Goal: Obtain resource: Download file/media

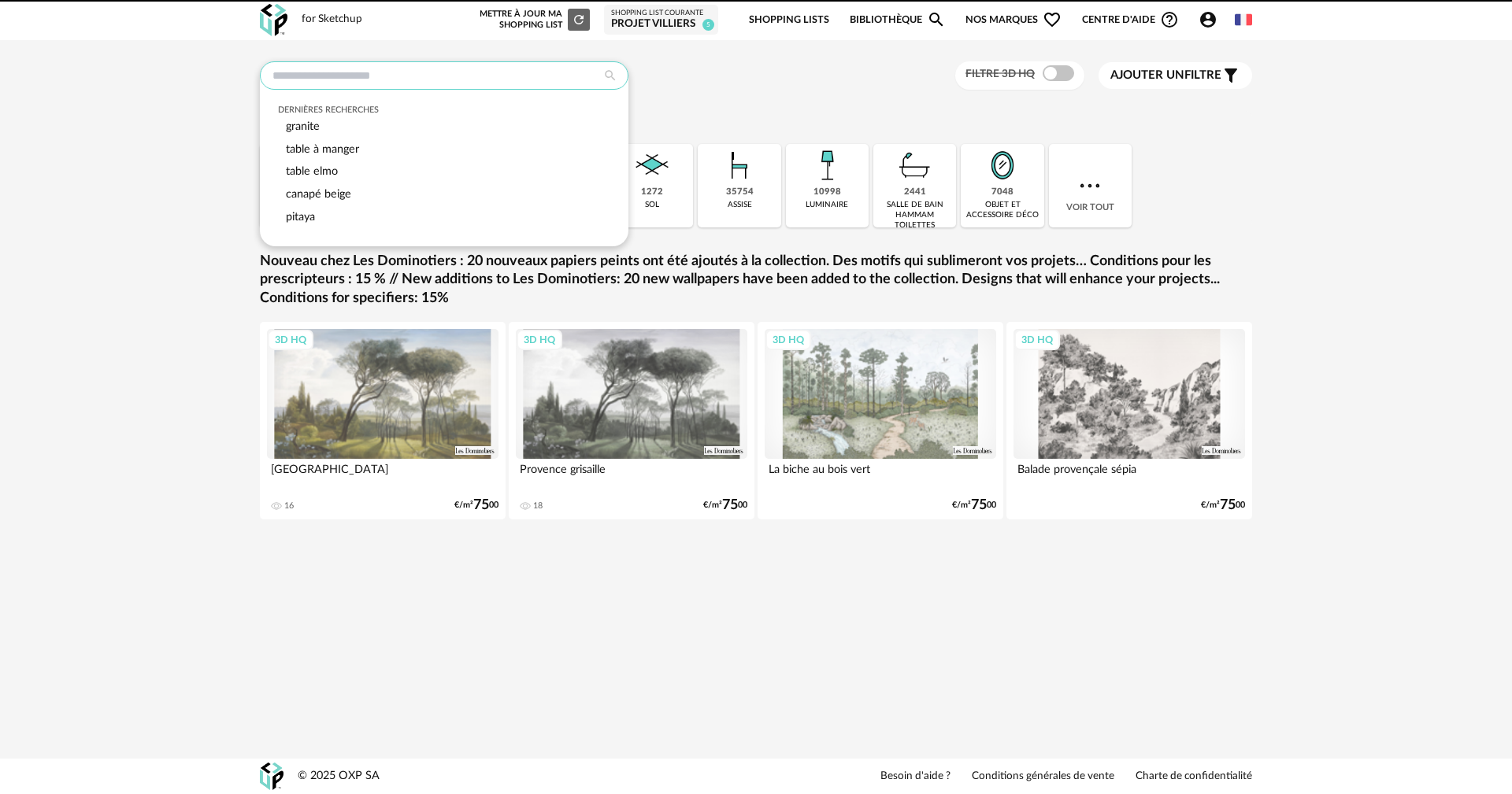
click at [495, 78] on input "text" at bounding box center [444, 76] width 369 height 29
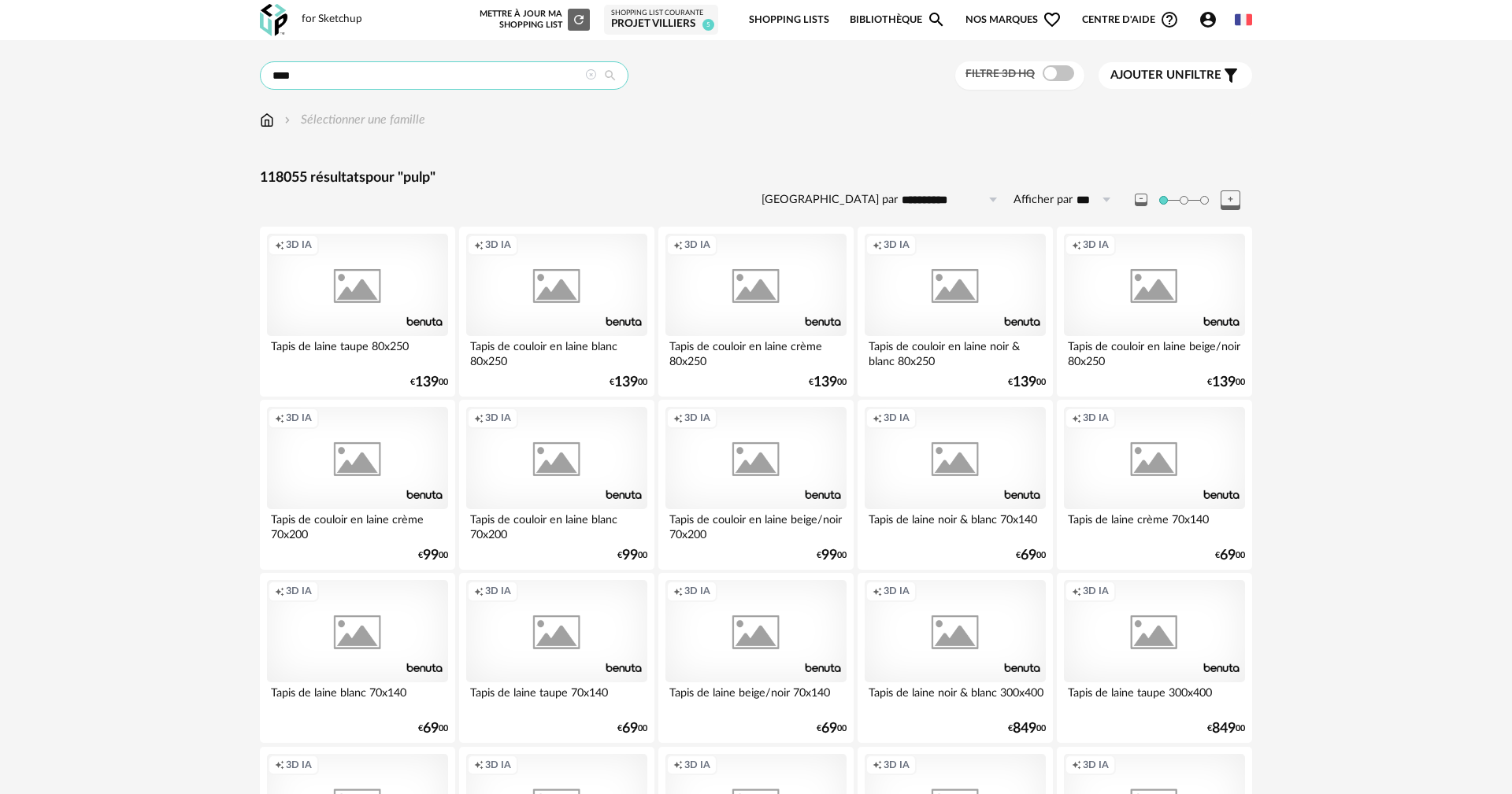
type input "****"
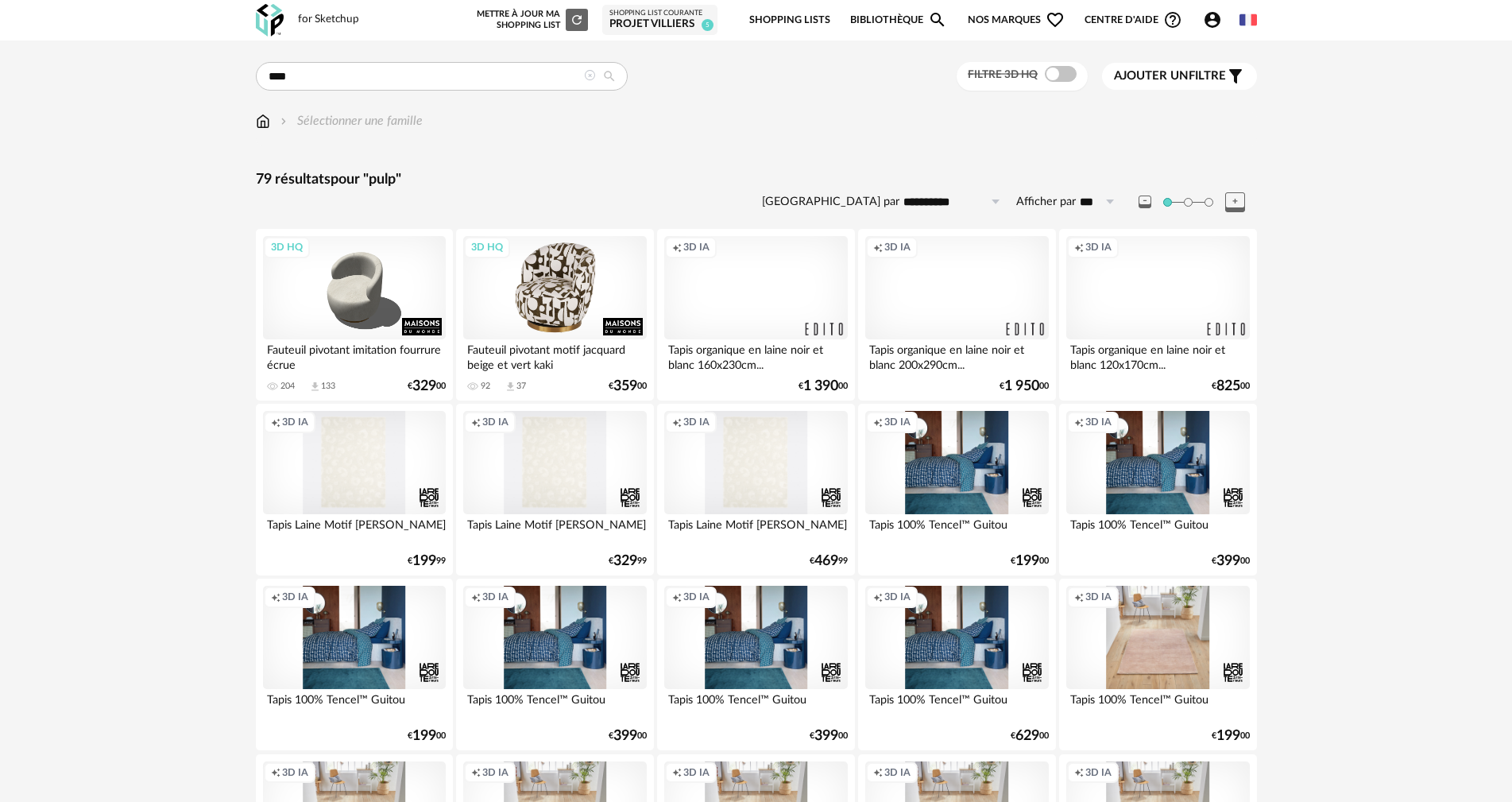
click at [575, 296] on div "3D HQ" at bounding box center [554, 287] width 182 height 104
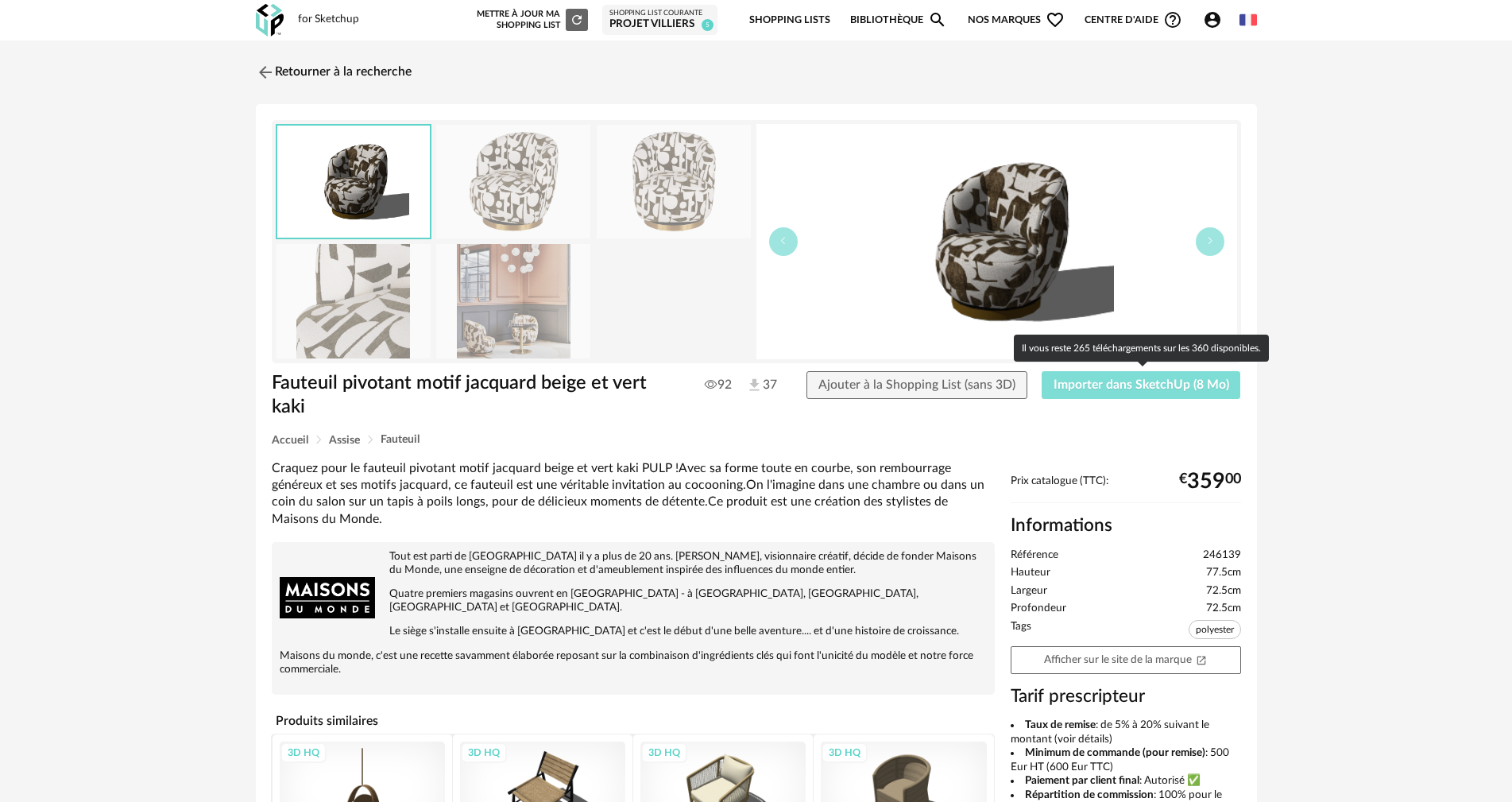
click at [1102, 381] on span "Importer dans SketchUp (8 Mo)" at bounding box center [1141, 384] width 175 height 13
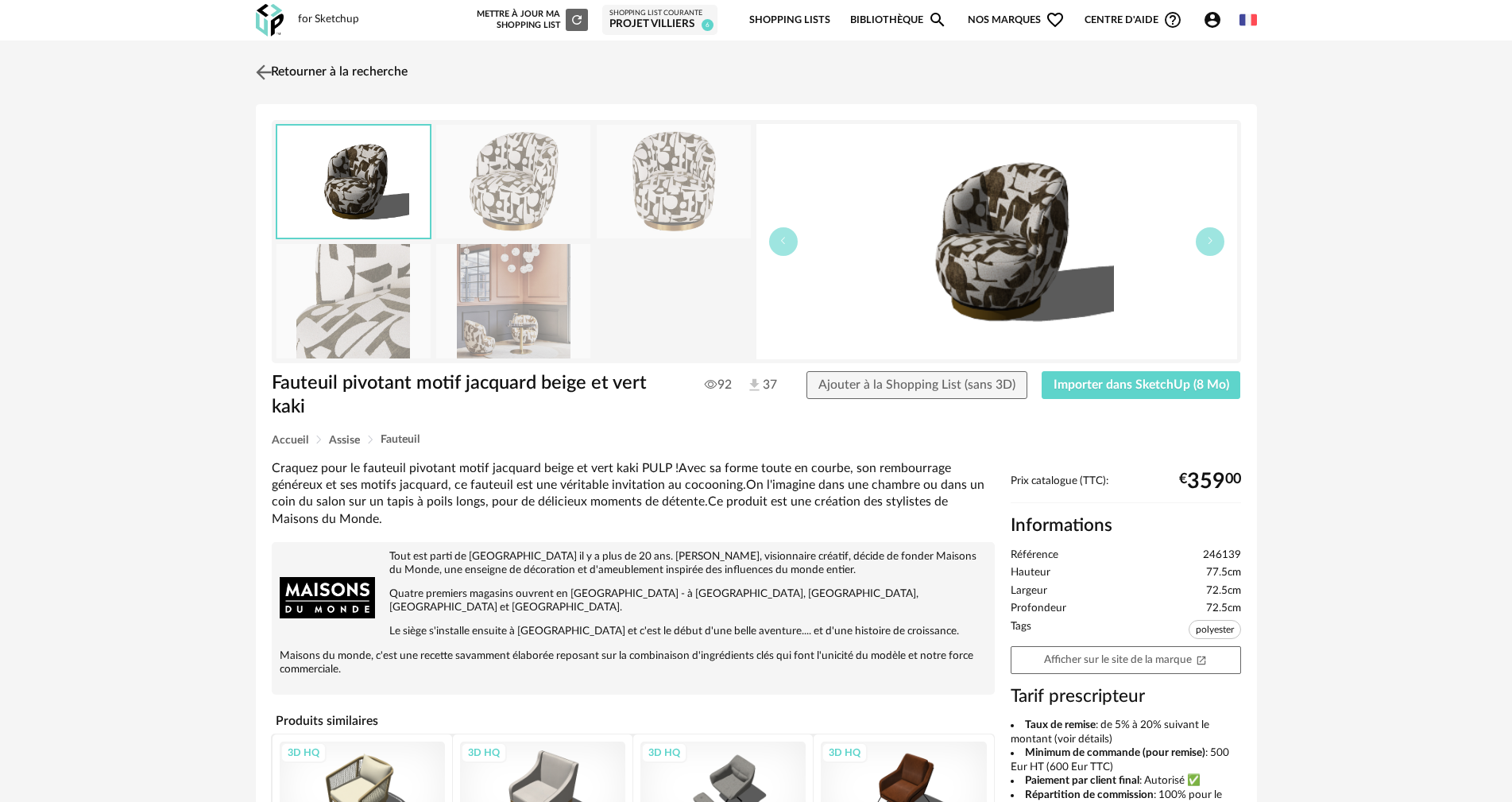
click at [354, 71] on link "Retourner à la recherche" at bounding box center [330, 73] width 156 height 35
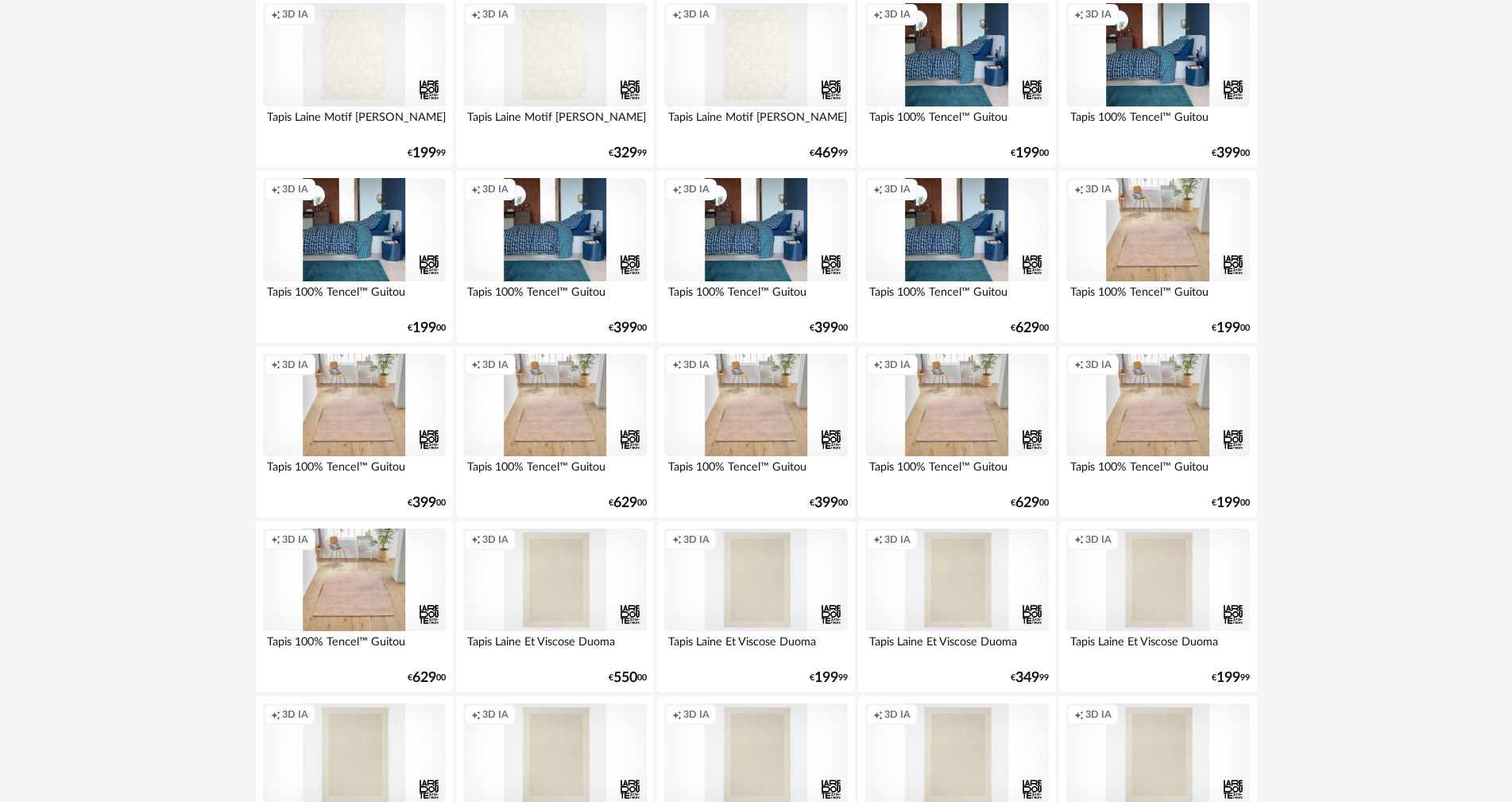
scroll to position [303, 0]
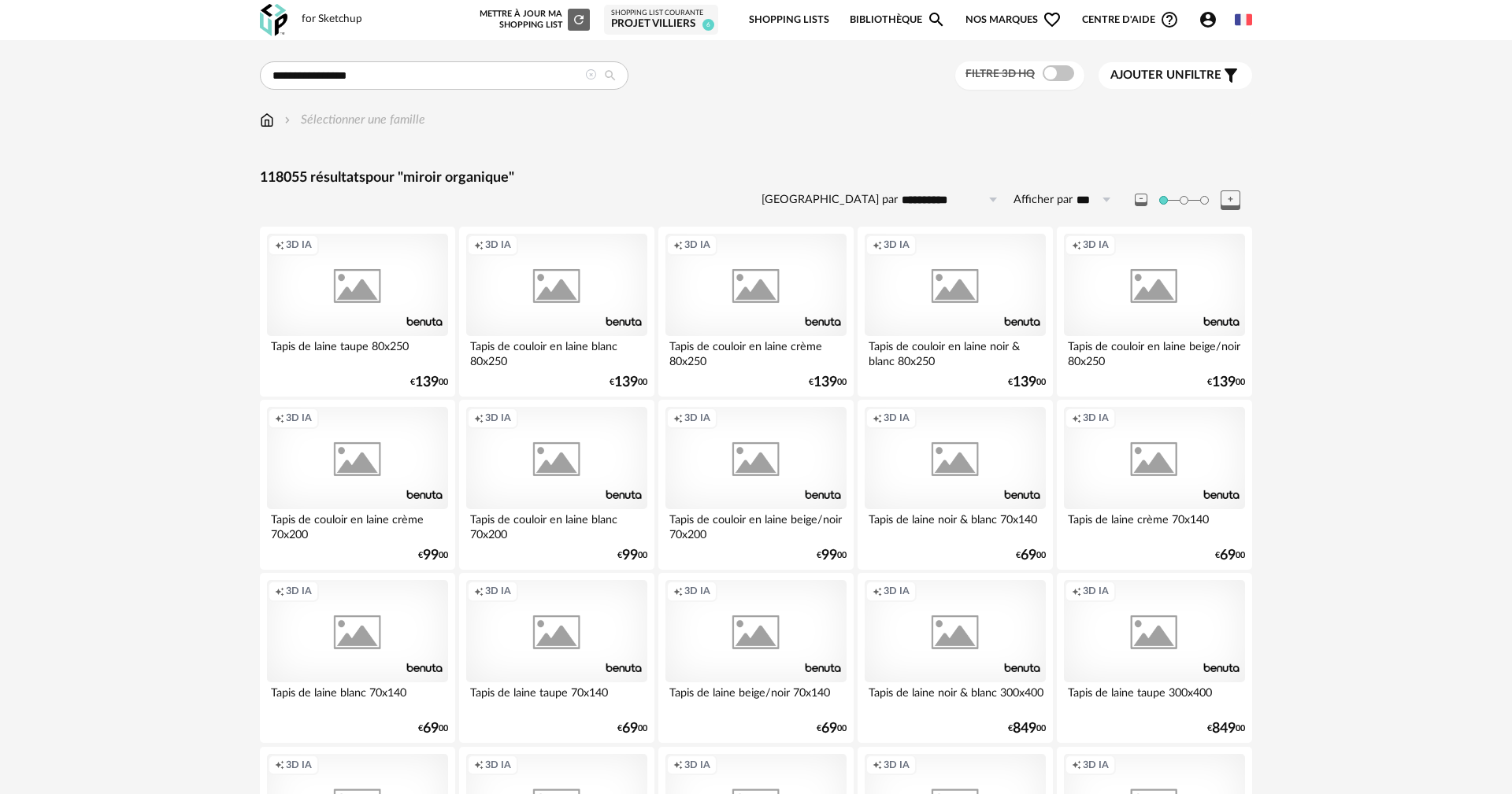
type input "**********"
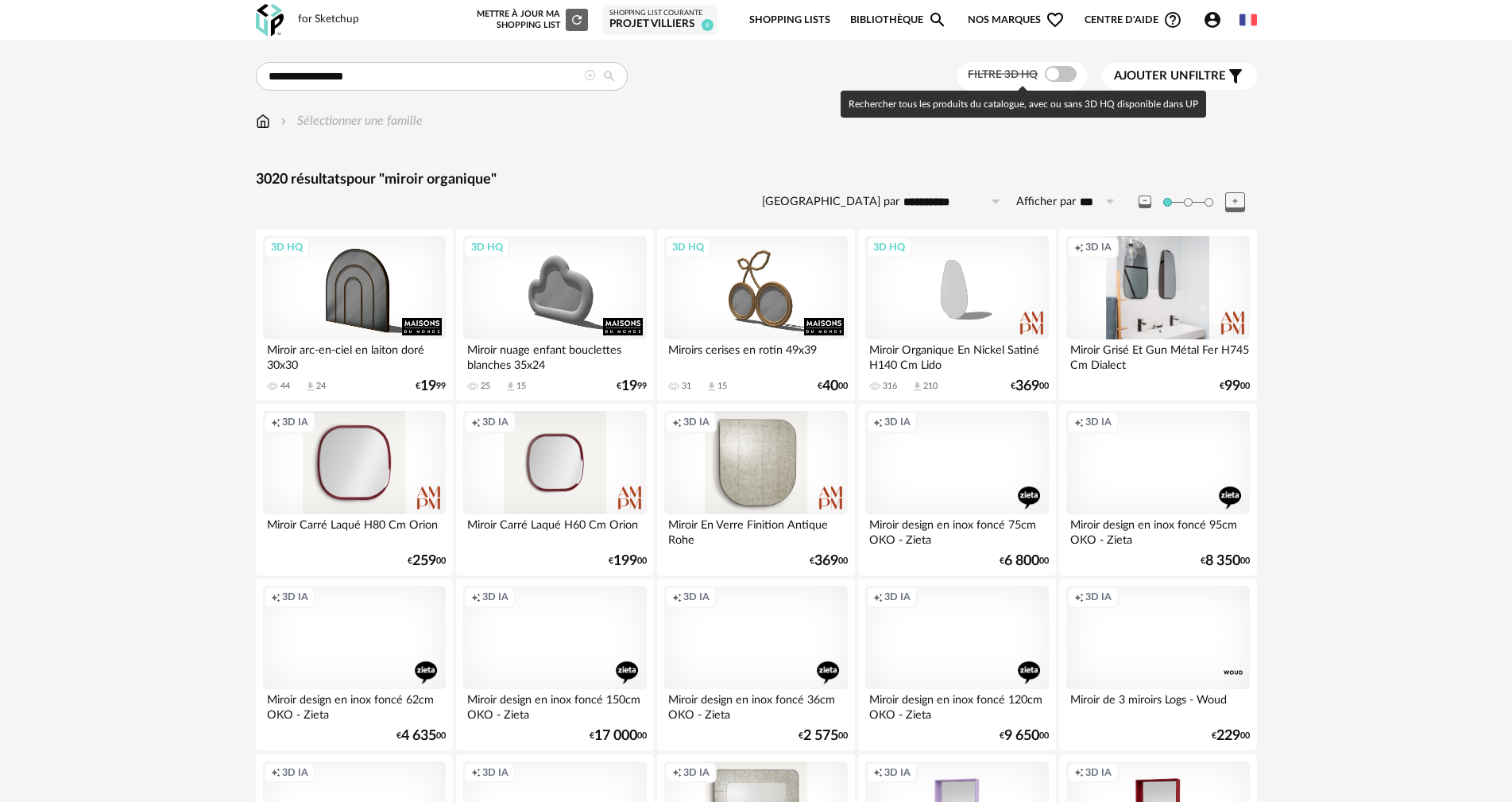
click at [1067, 69] on span at bounding box center [1060, 74] width 32 height 16
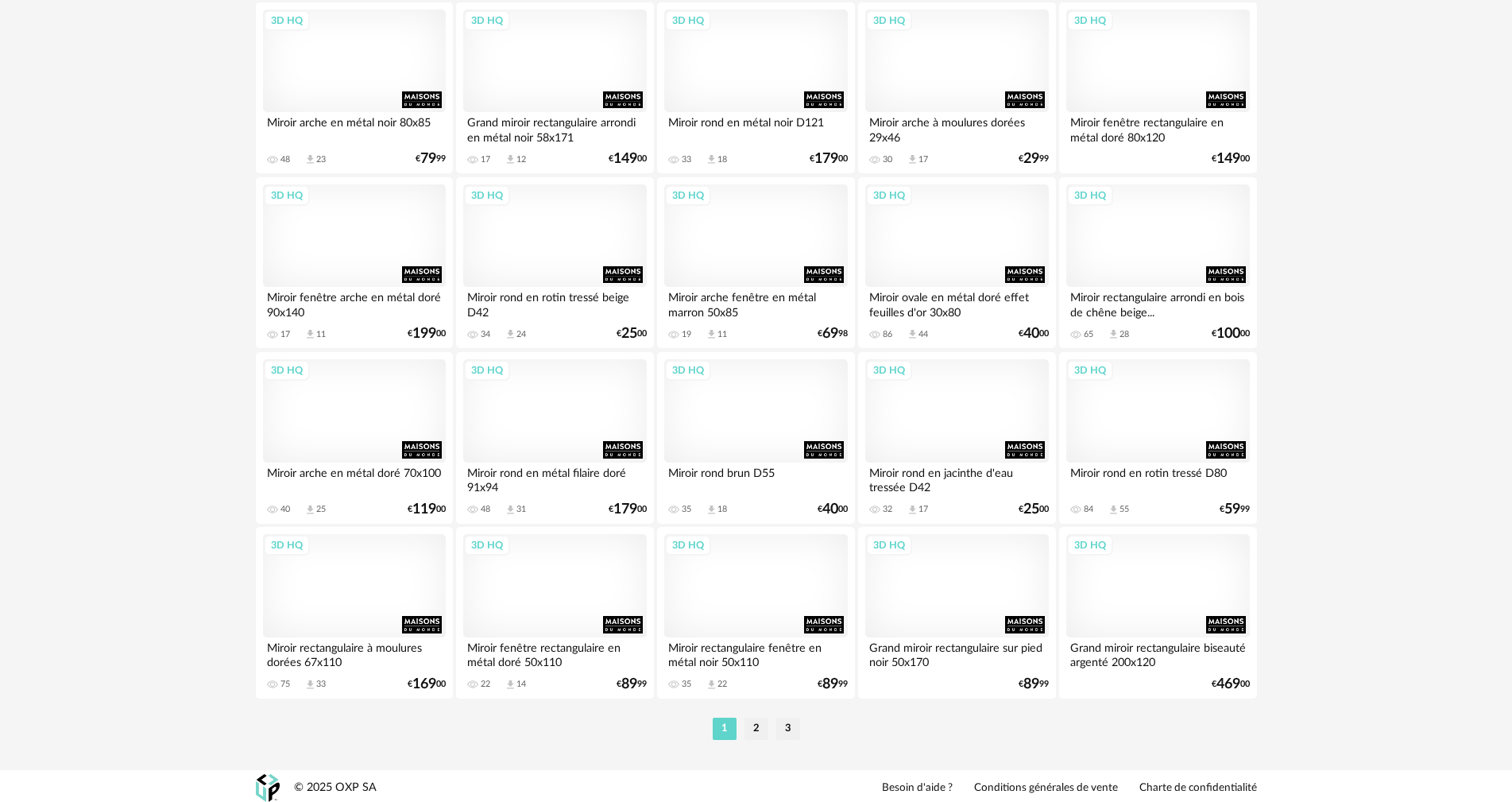
scroll to position [3029, 0]
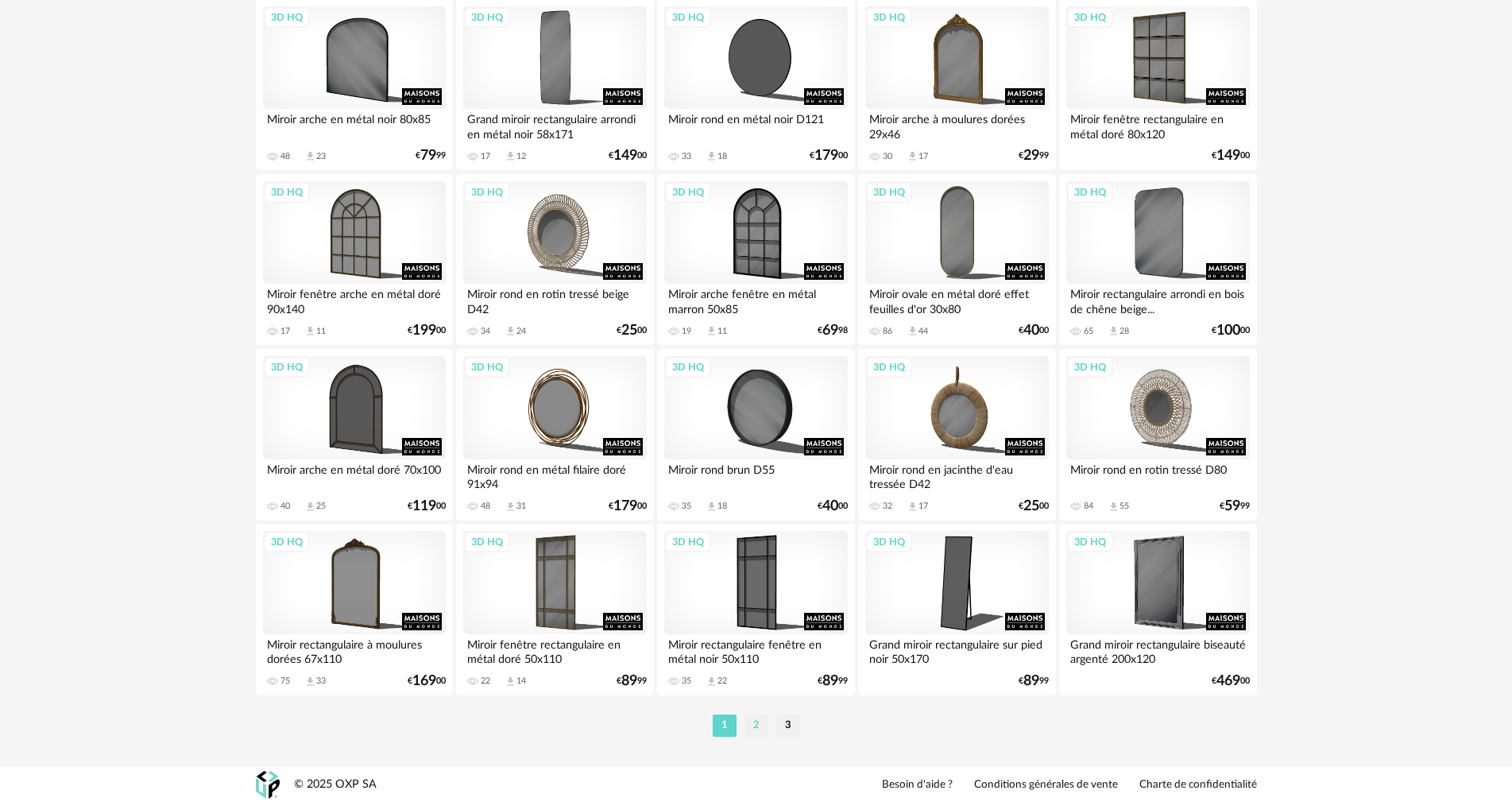
click at [750, 724] on li "2" at bounding box center [756, 725] width 24 height 22
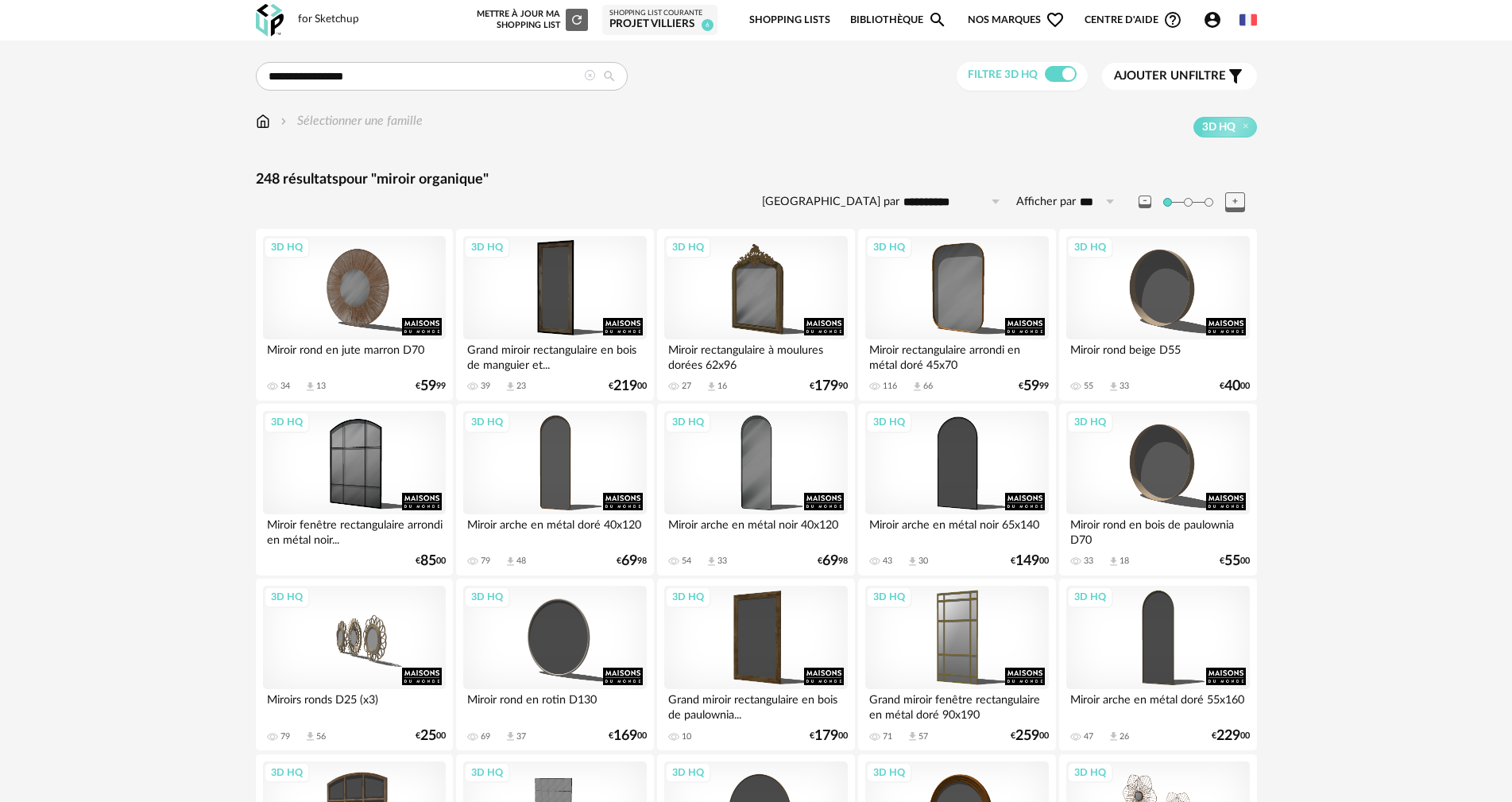
drag, startPoint x: 1186, startPoint y: 75, endPoint x: 1058, endPoint y: 275, distance: 237.5
click at [1186, 75] on span "Ajouter un" at bounding box center [1150, 76] width 75 height 12
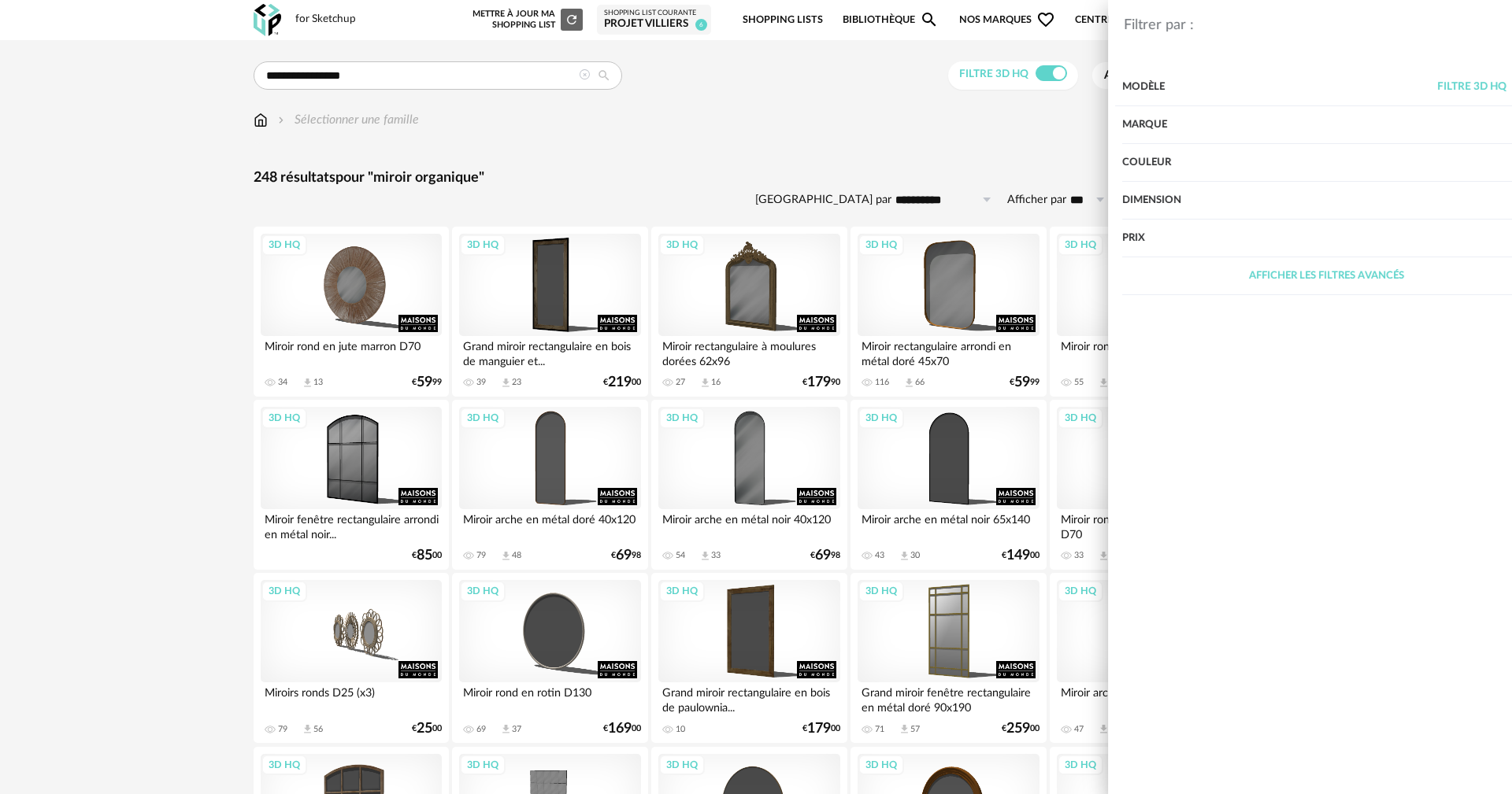
click at [1107, 158] on div "Couleur" at bounding box center [1276, 162] width 408 height 37
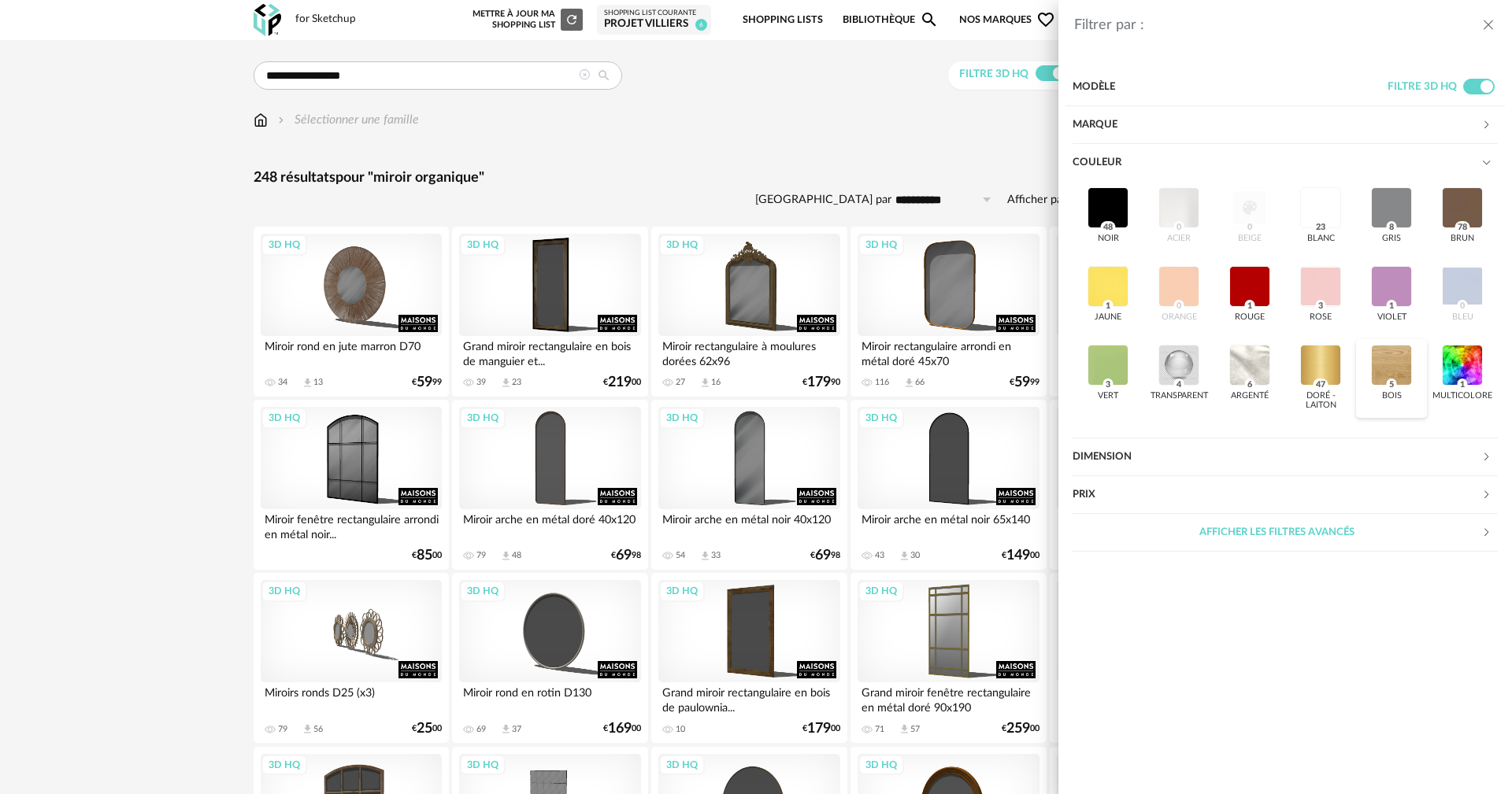
click at [1394, 355] on div at bounding box center [1391, 365] width 41 height 41
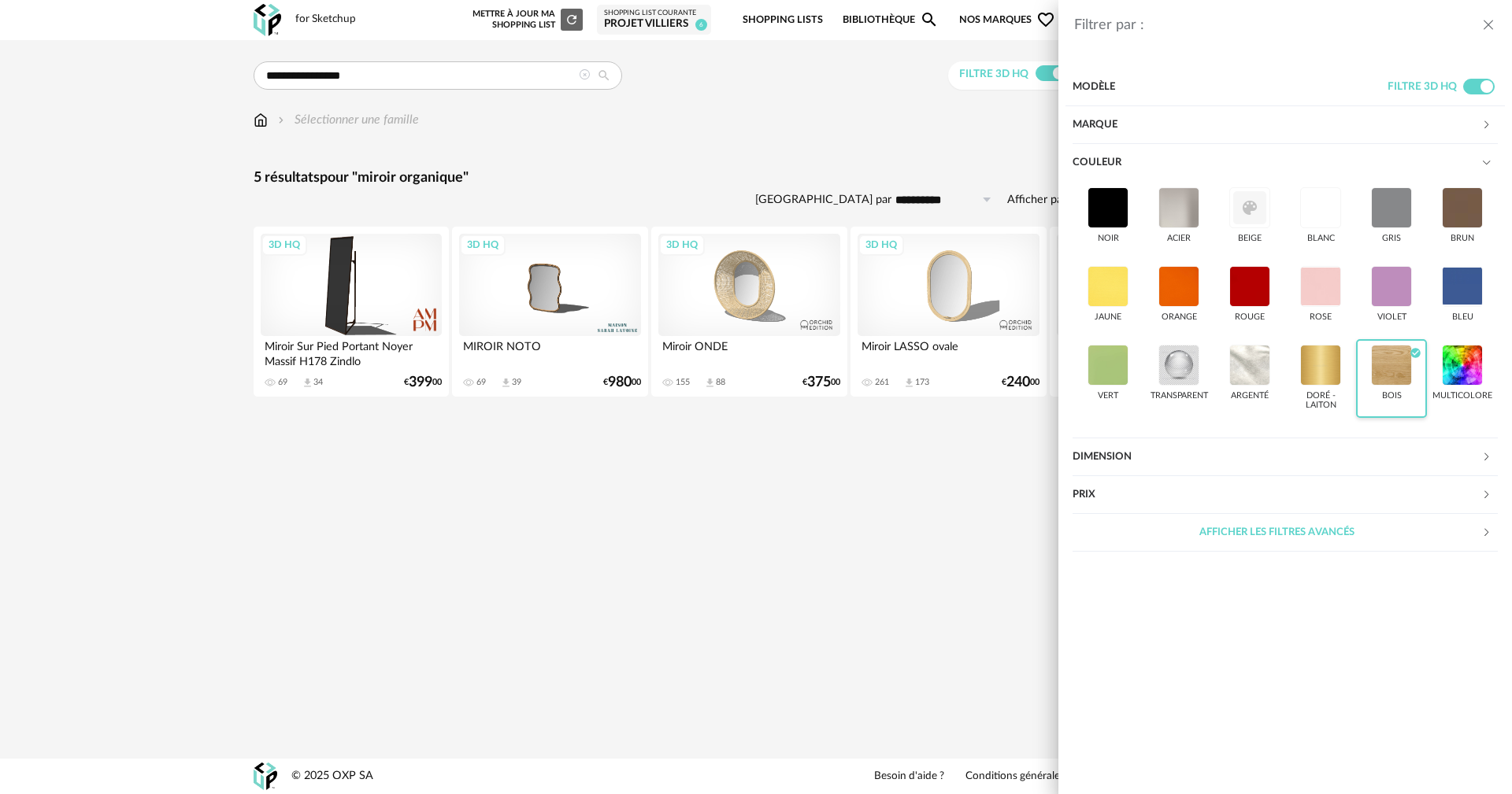
click at [1396, 370] on div at bounding box center [1391, 365] width 41 height 41
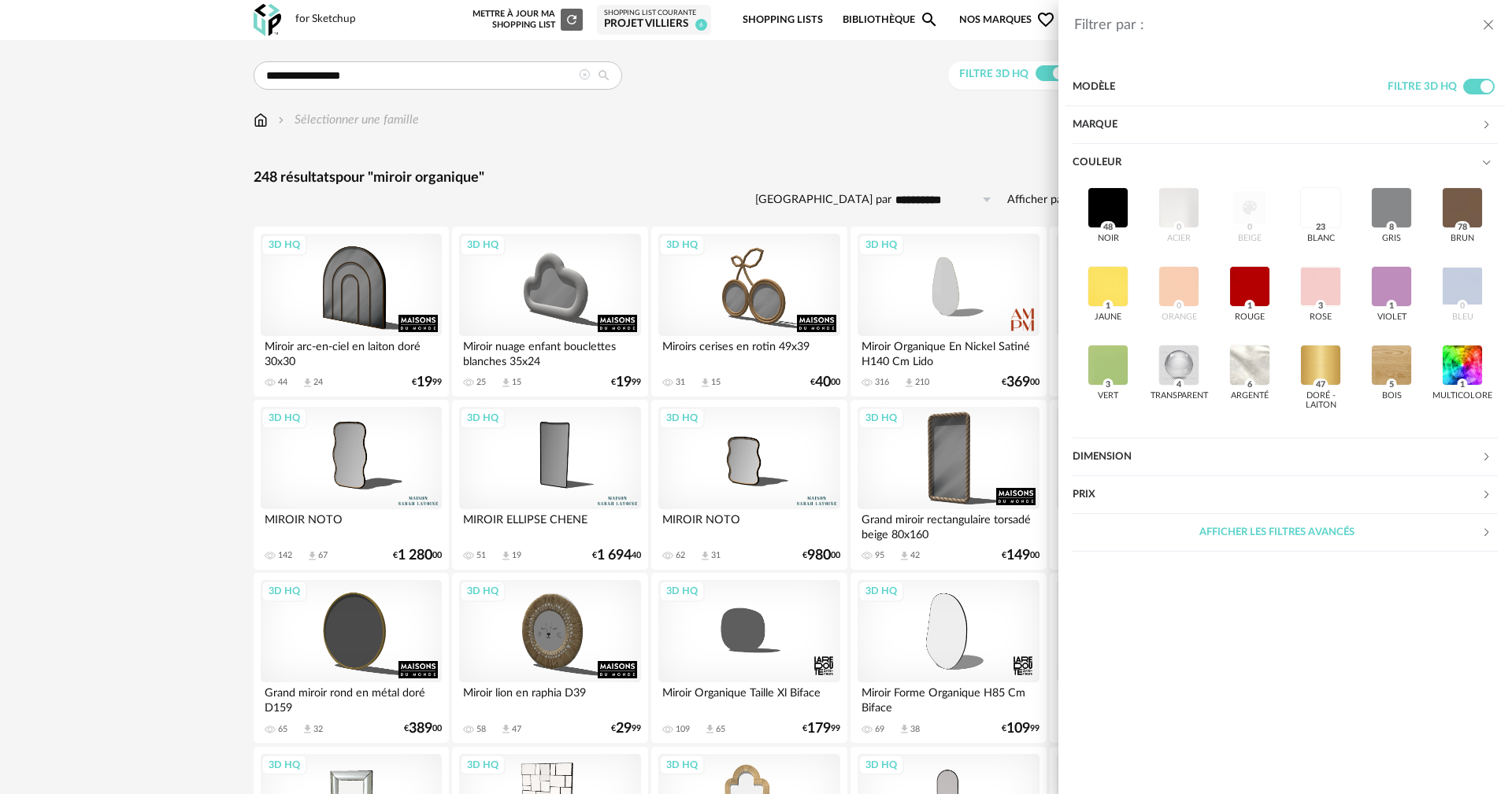
click at [111, 445] on div "Filtrer par : Modèle Filtre 3D HQ Marque &tradition 0 101 Copenhagen 0 366 Conc…" at bounding box center [756, 397] width 1512 height 794
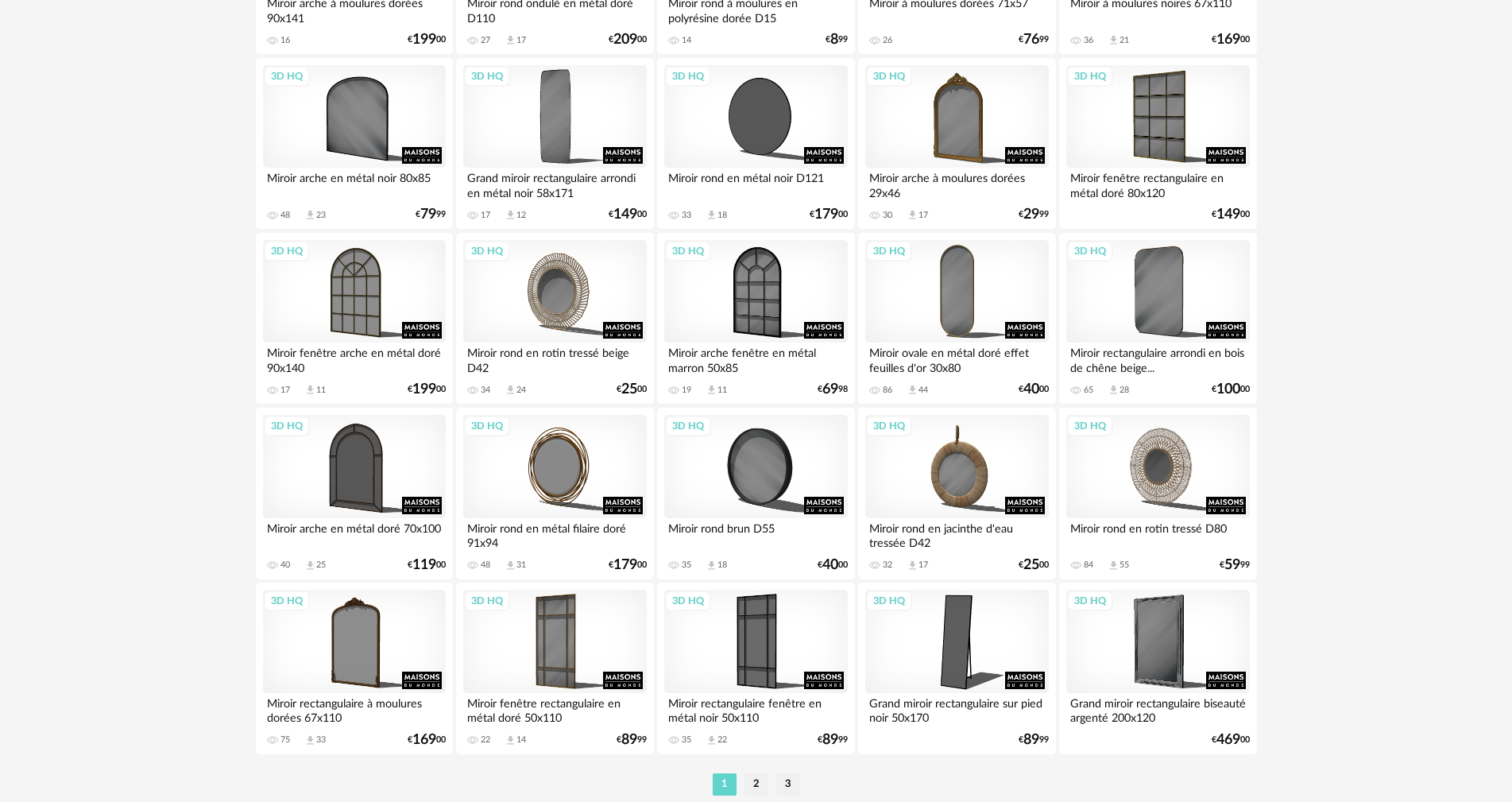
scroll to position [3020, 0]
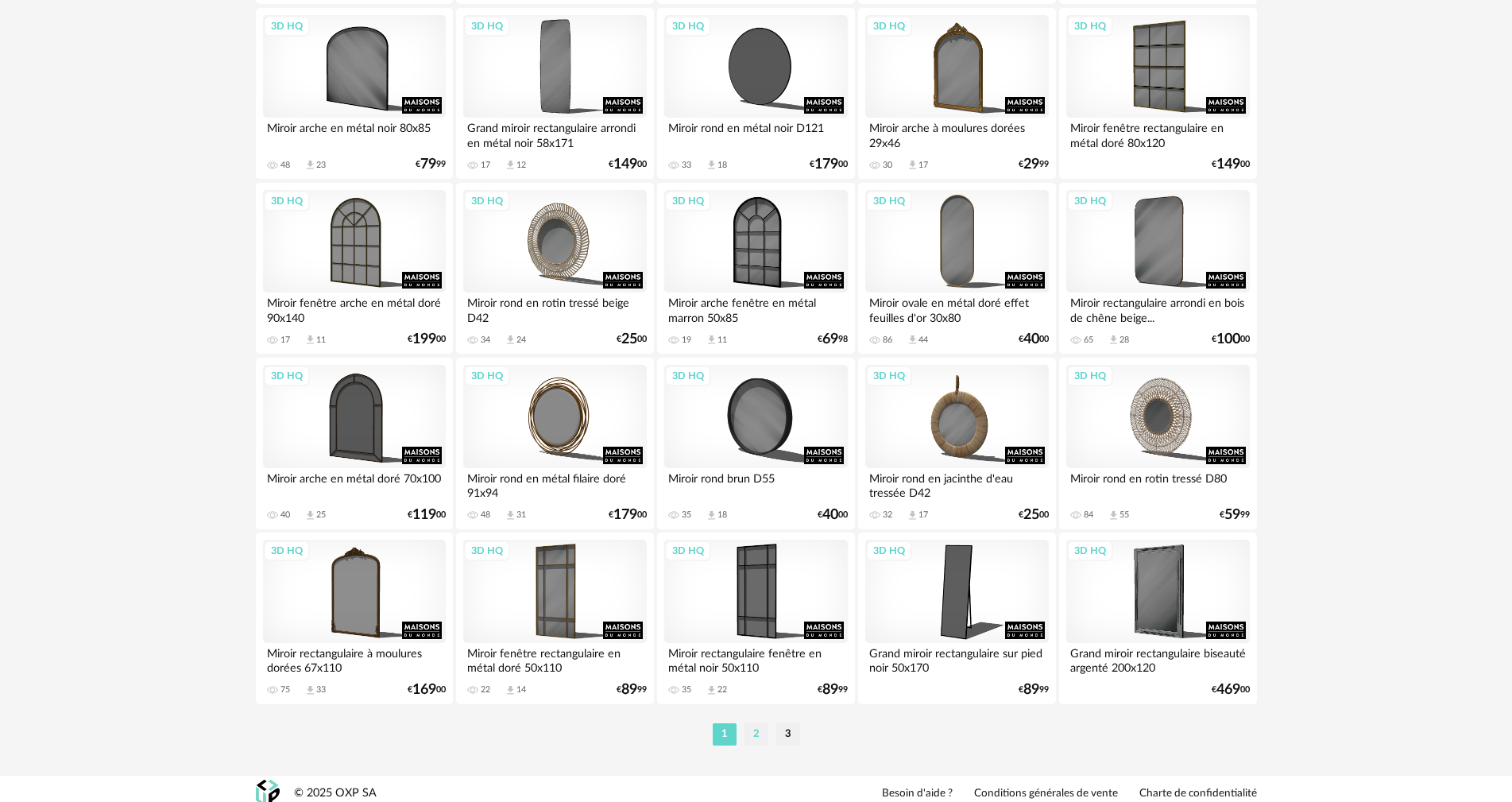
click at [755, 724] on li "2" at bounding box center [756, 734] width 24 height 22
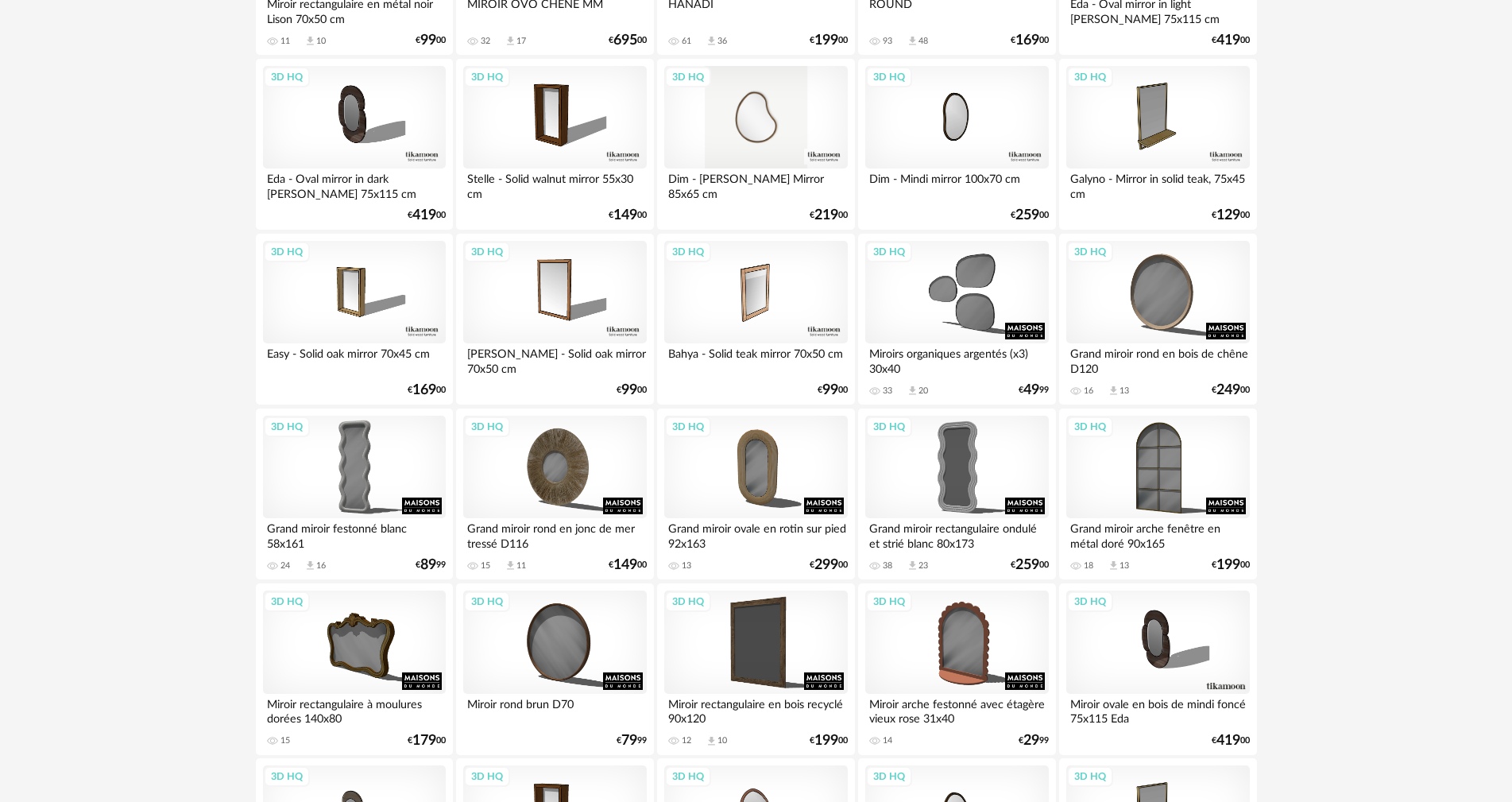
scroll to position [3029, 0]
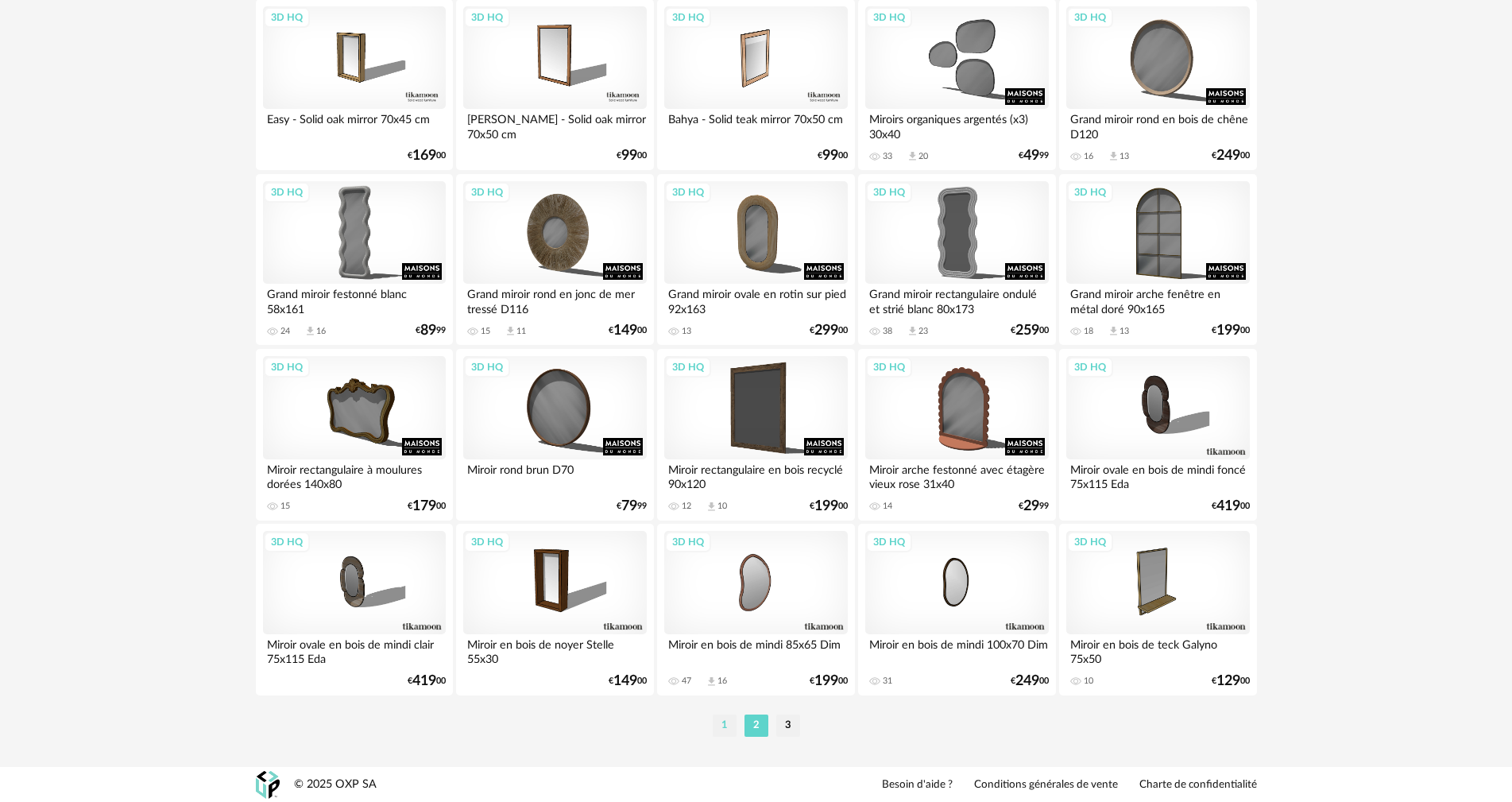
click at [731, 724] on li "1" at bounding box center [724, 725] width 24 height 22
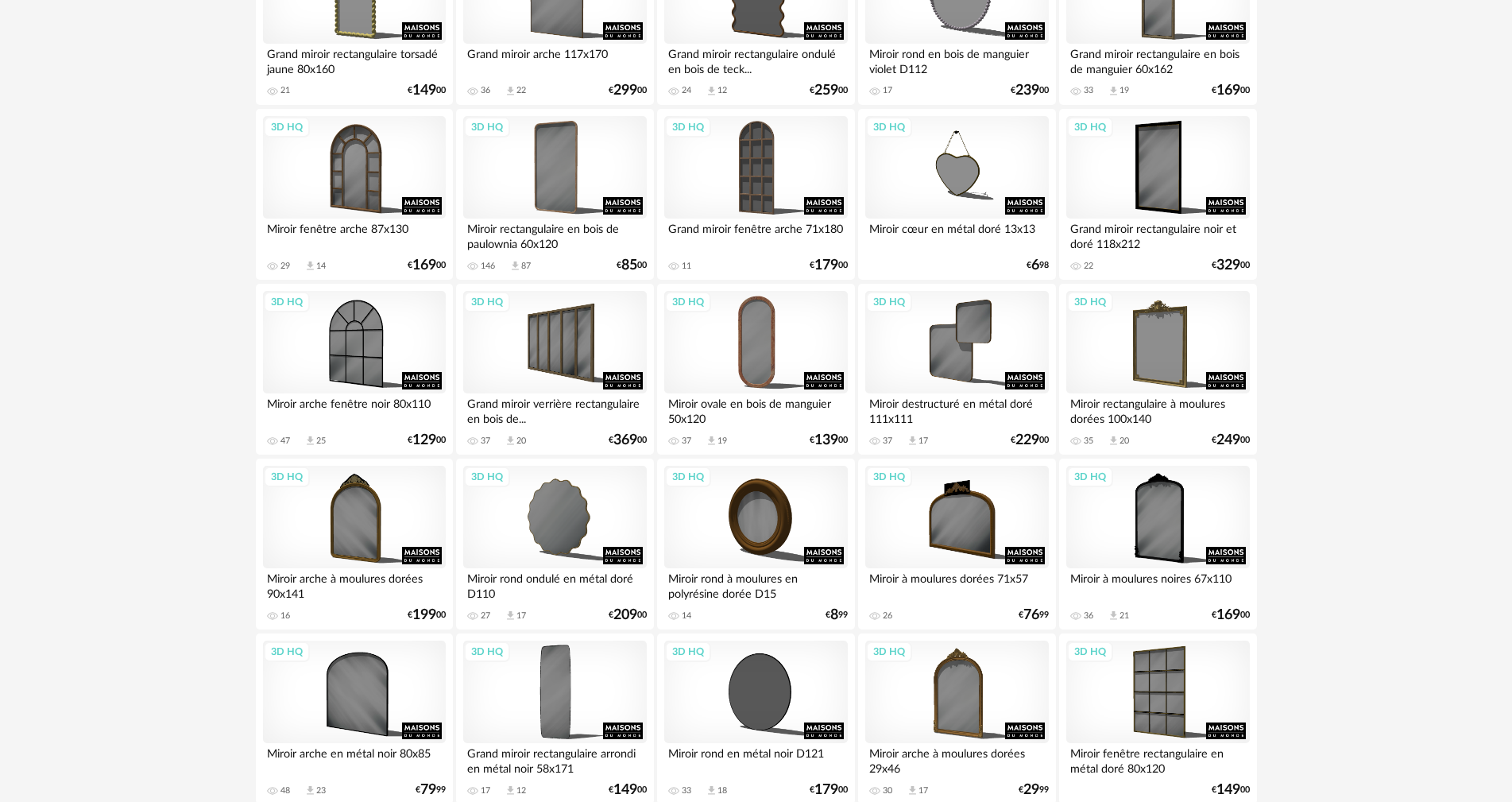
scroll to position [2544, 0]
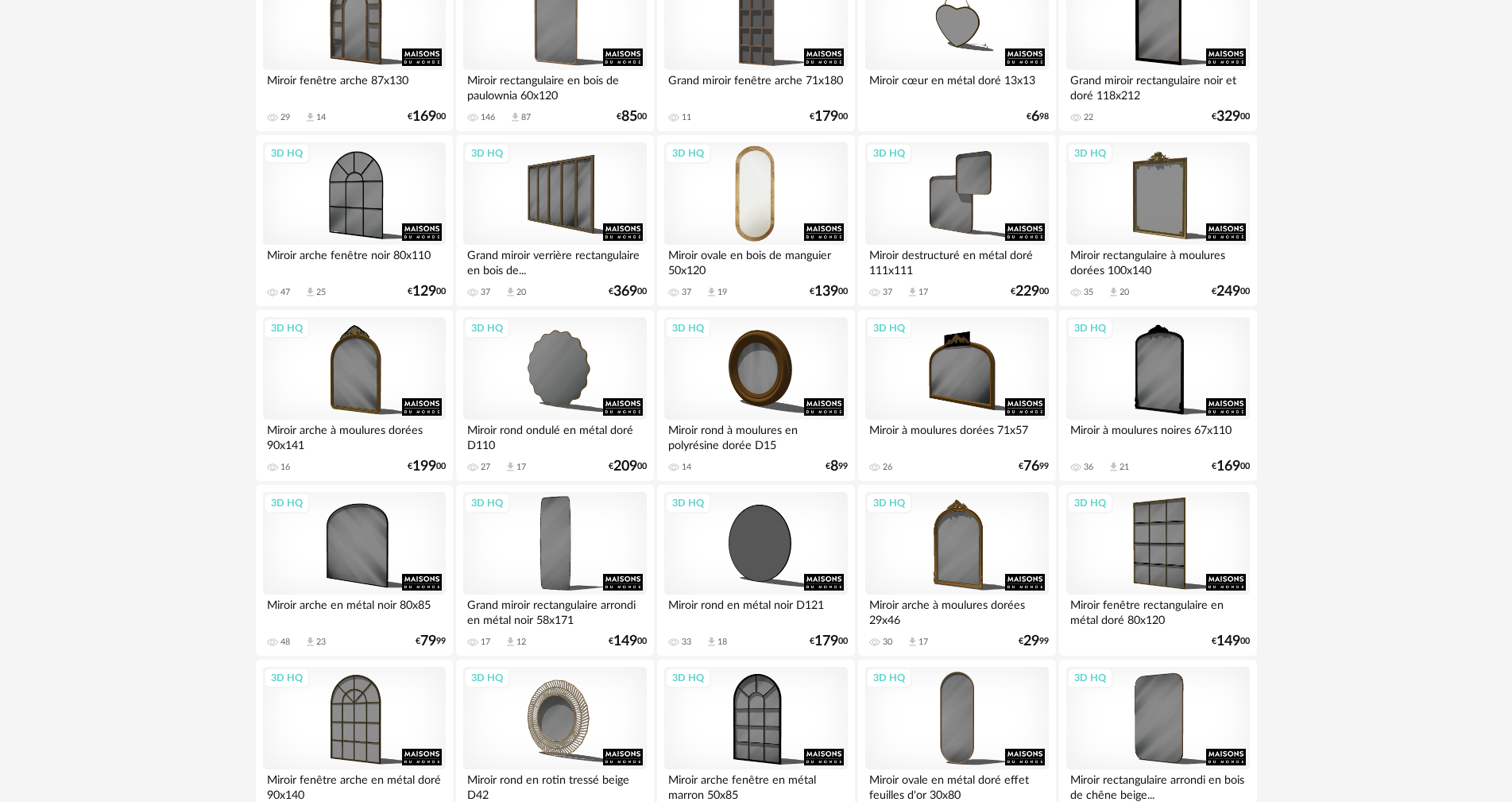
click at [742, 208] on div "3D HQ" at bounding box center [755, 194] width 182 height 104
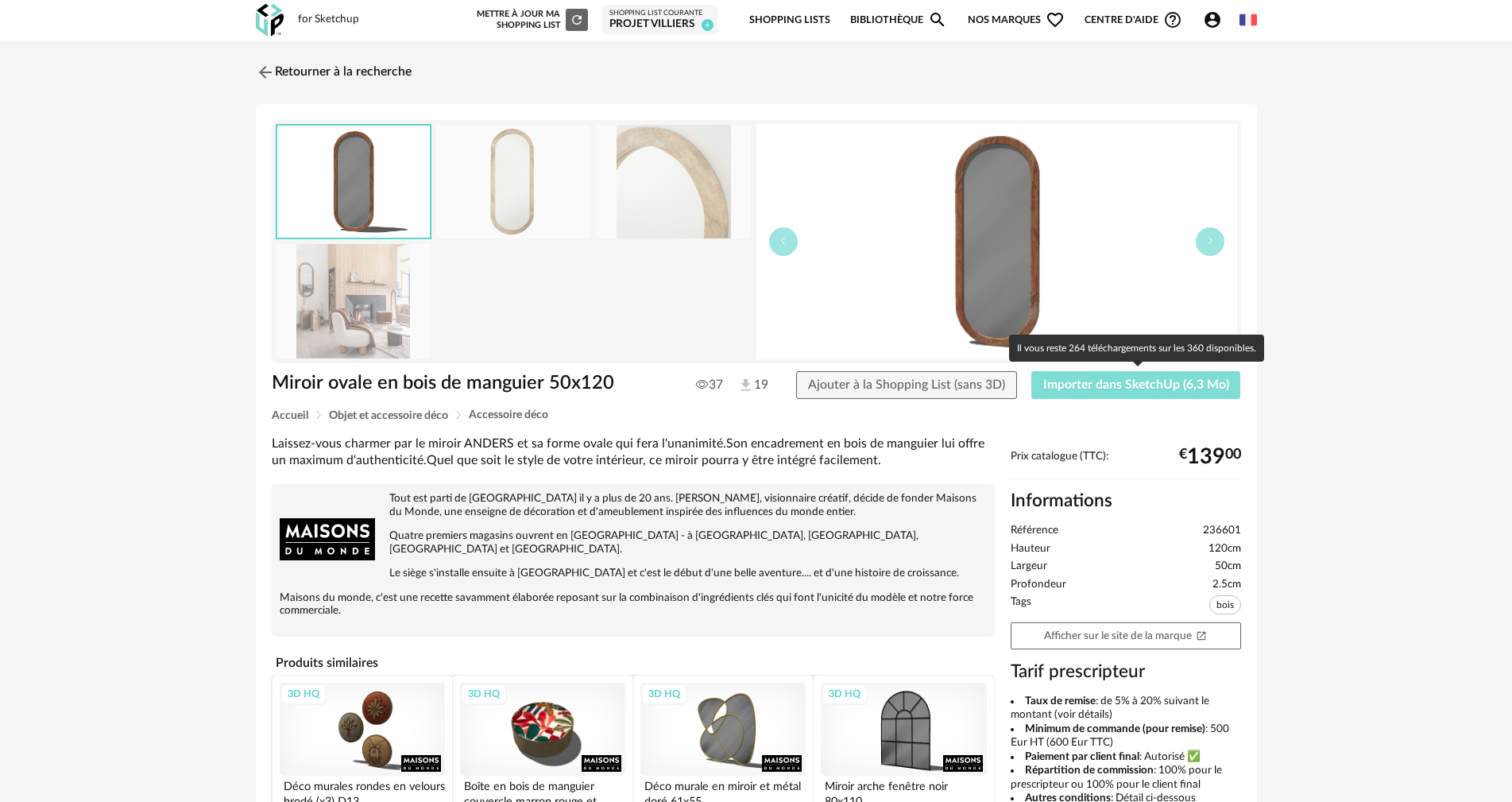
click at [1050, 387] on span "Importer dans SketchUp (6,3 Mo)" at bounding box center [1136, 384] width 186 height 13
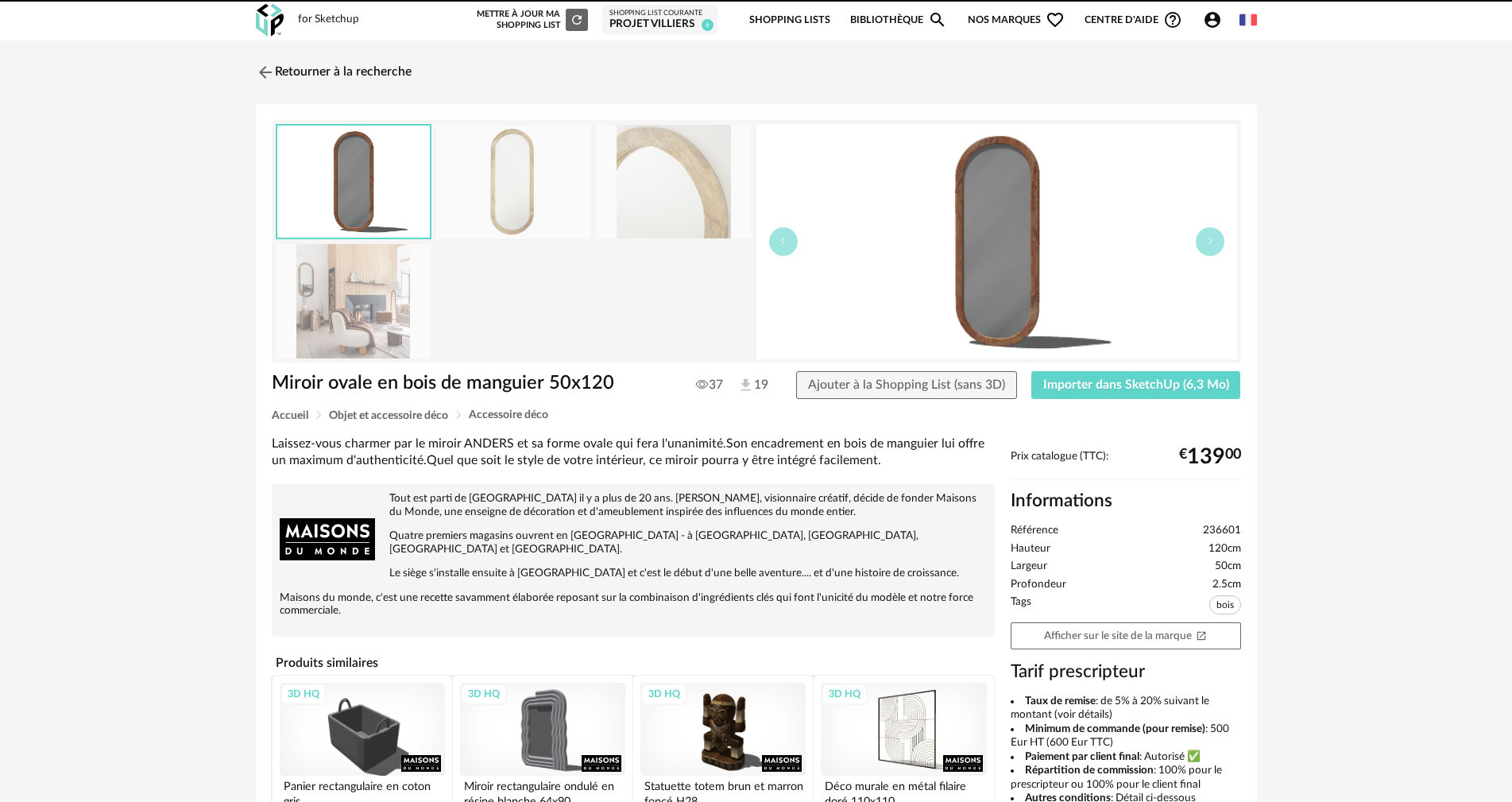
click at [261, 72] on img at bounding box center [266, 73] width 19 height 19
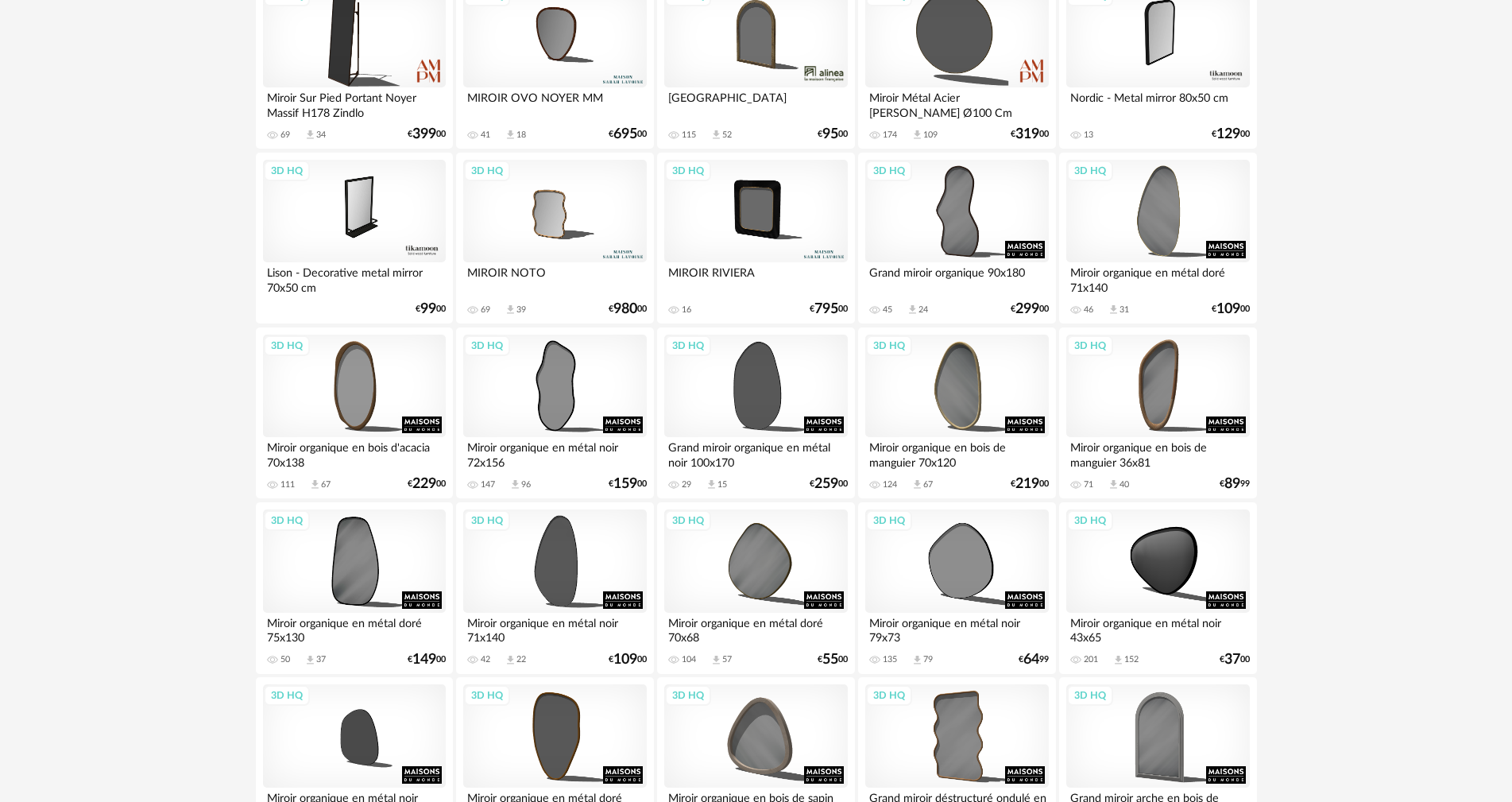
scroll to position [923, 0]
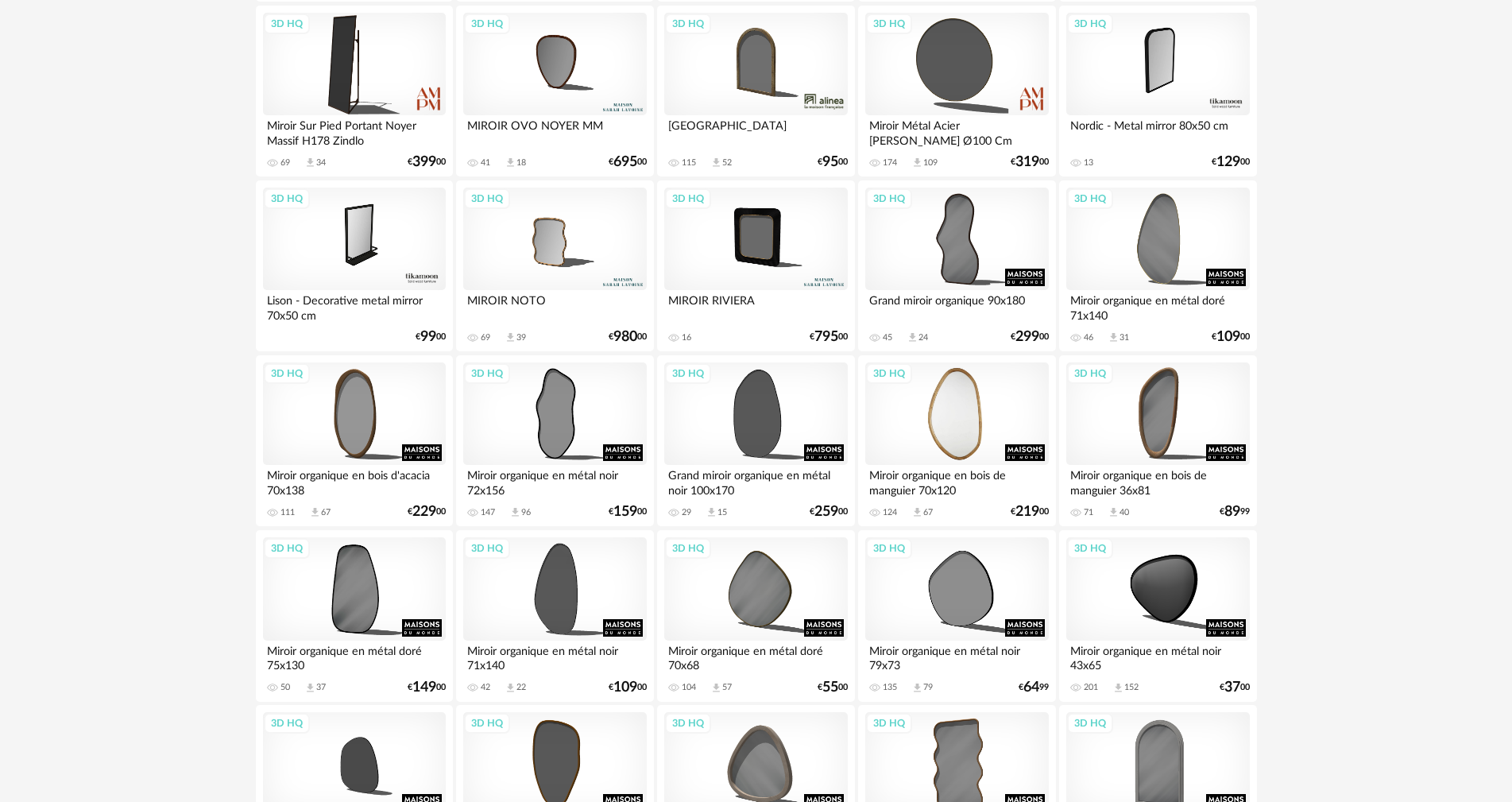
click at [963, 404] on div "3D HQ" at bounding box center [956, 414] width 182 height 104
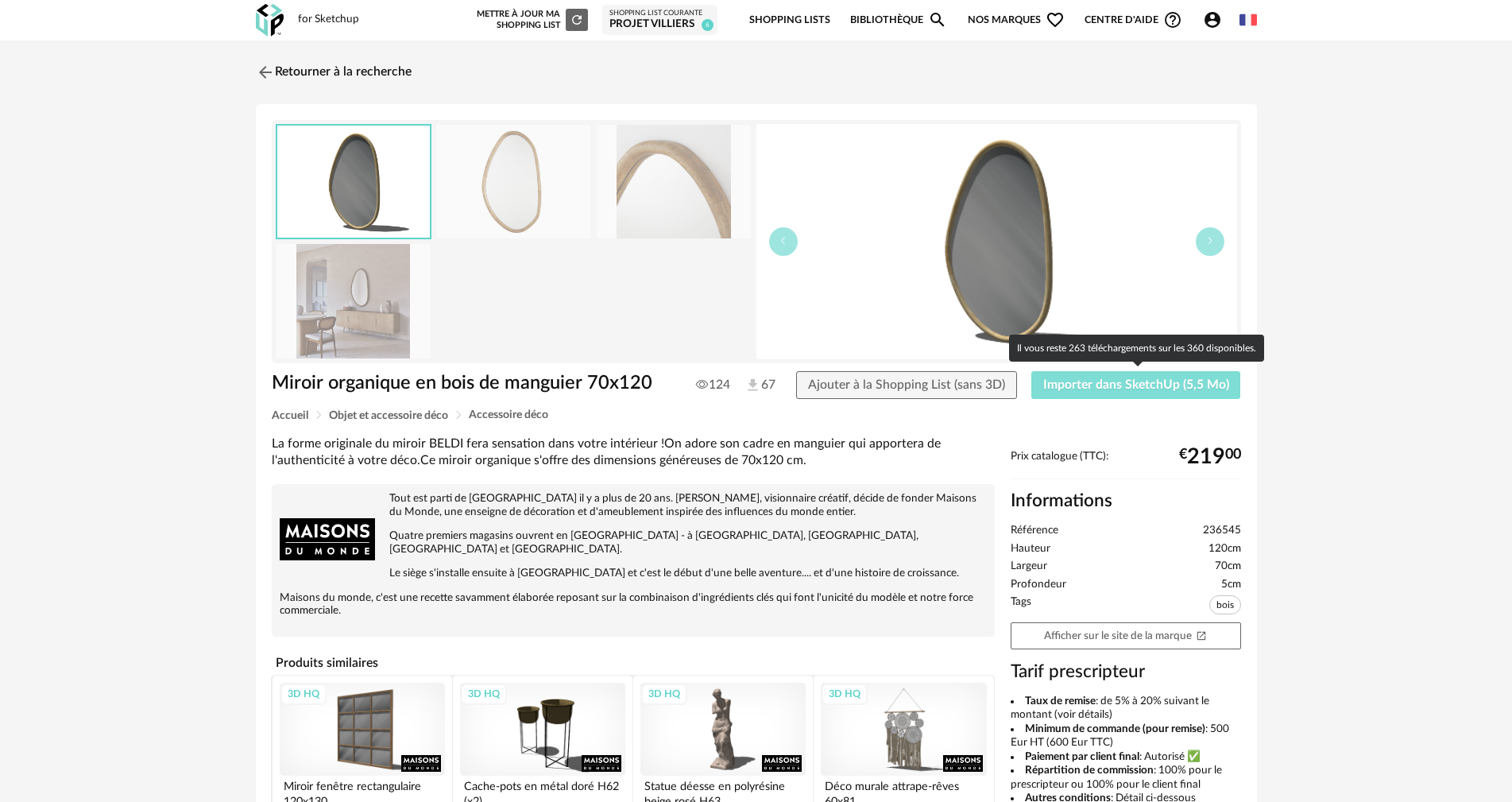
click at [1046, 386] on span "Importer dans SketchUp (5,5 Mo)" at bounding box center [1136, 384] width 186 height 13
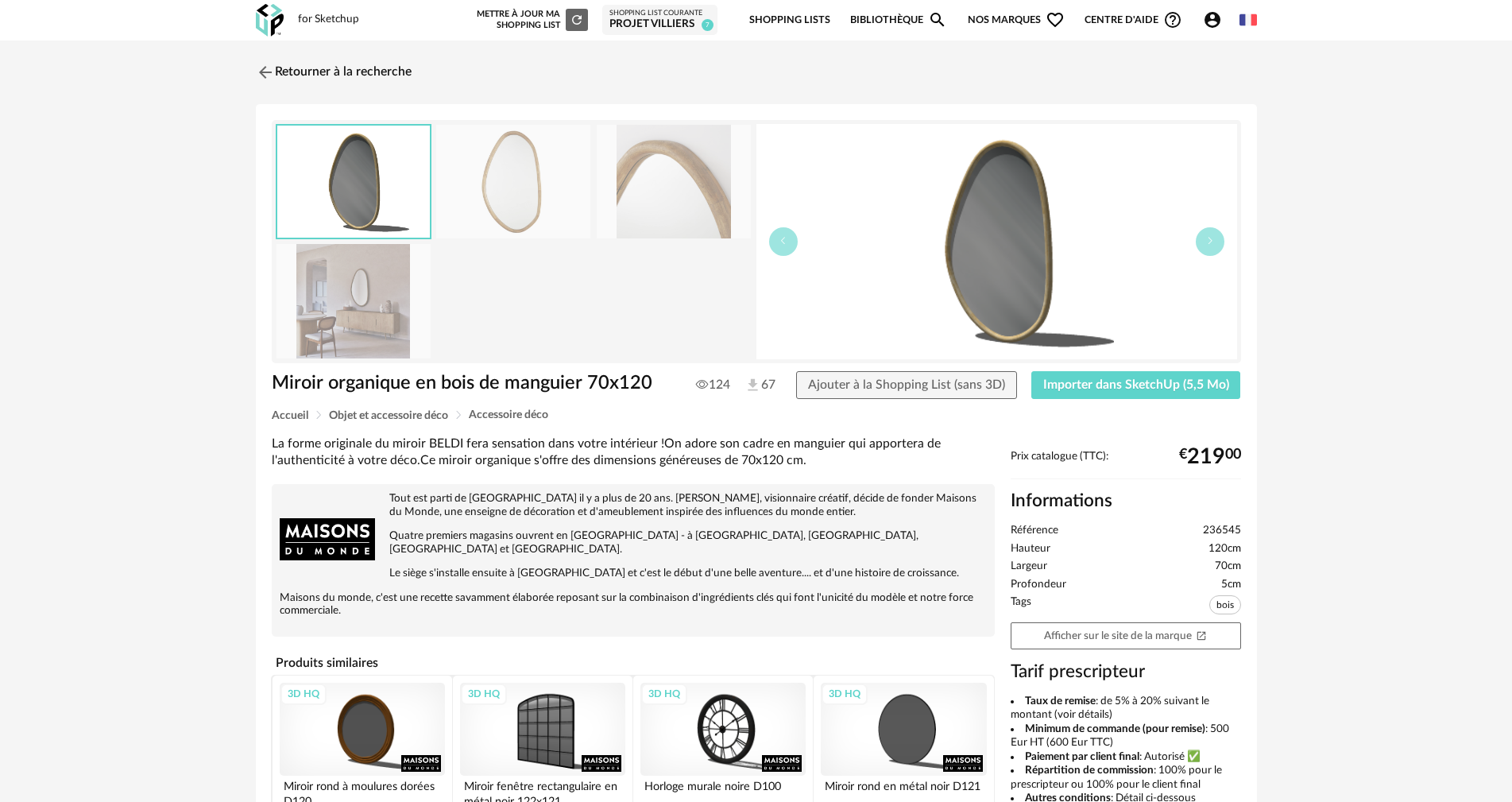
click at [340, 71] on link "Retourner à la recherche" at bounding box center [333, 73] width 156 height 35
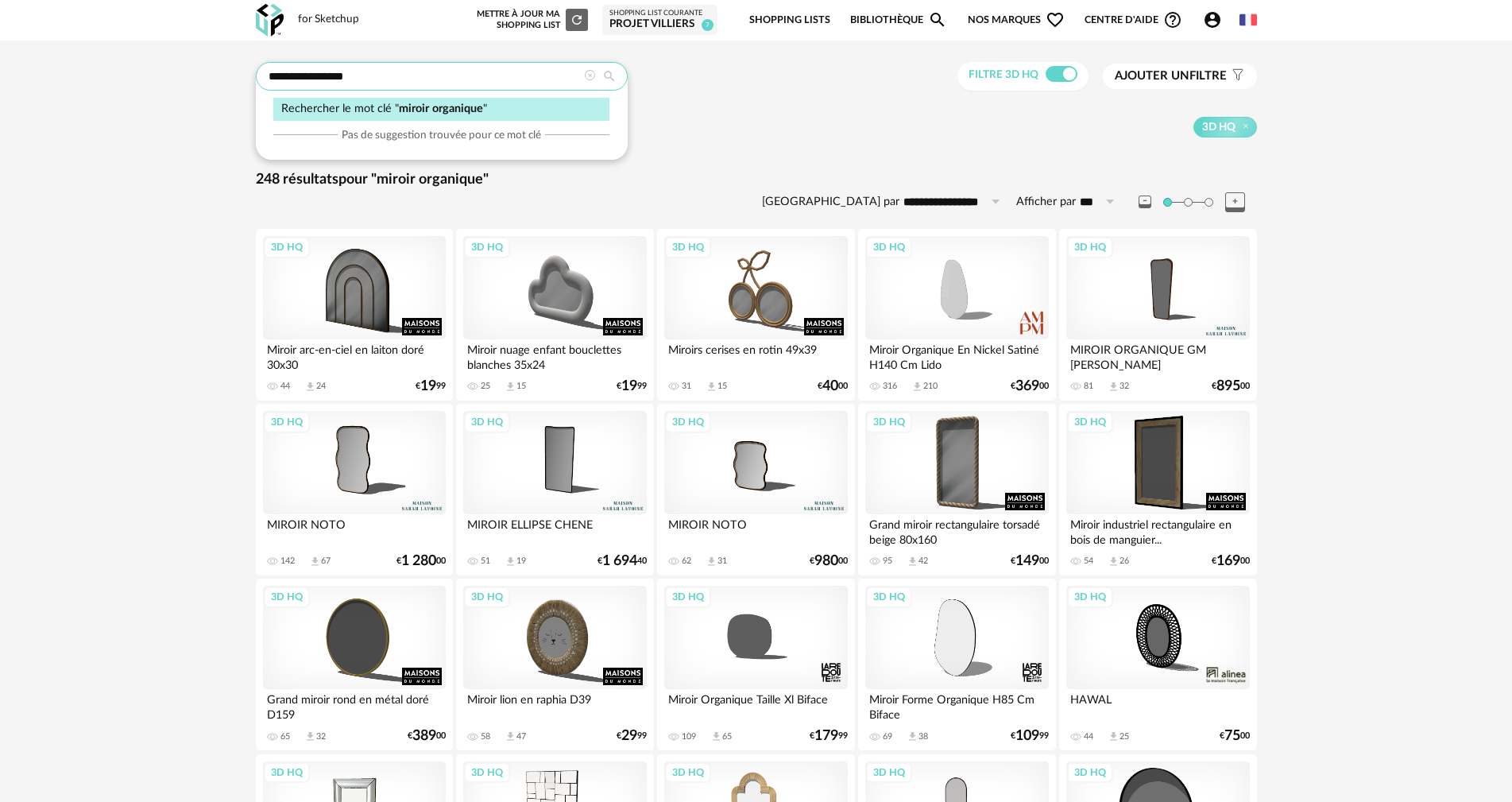
drag, startPoint x: 464, startPoint y: 73, endPoint x: 152, endPoint y: 60, distance: 312.3
type input "******"
type input "**********"
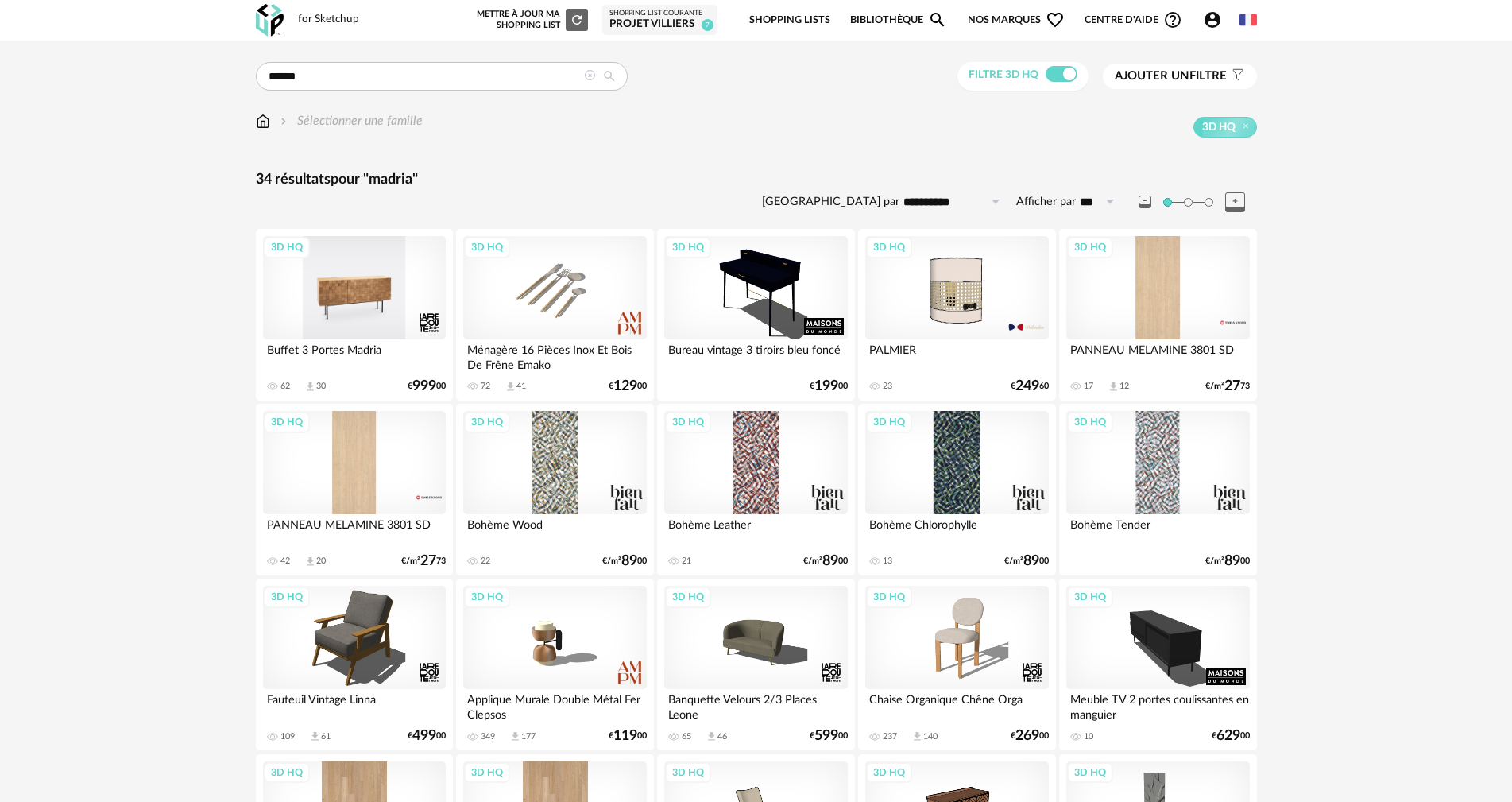
click at [363, 294] on div "3D HQ" at bounding box center [354, 287] width 182 height 104
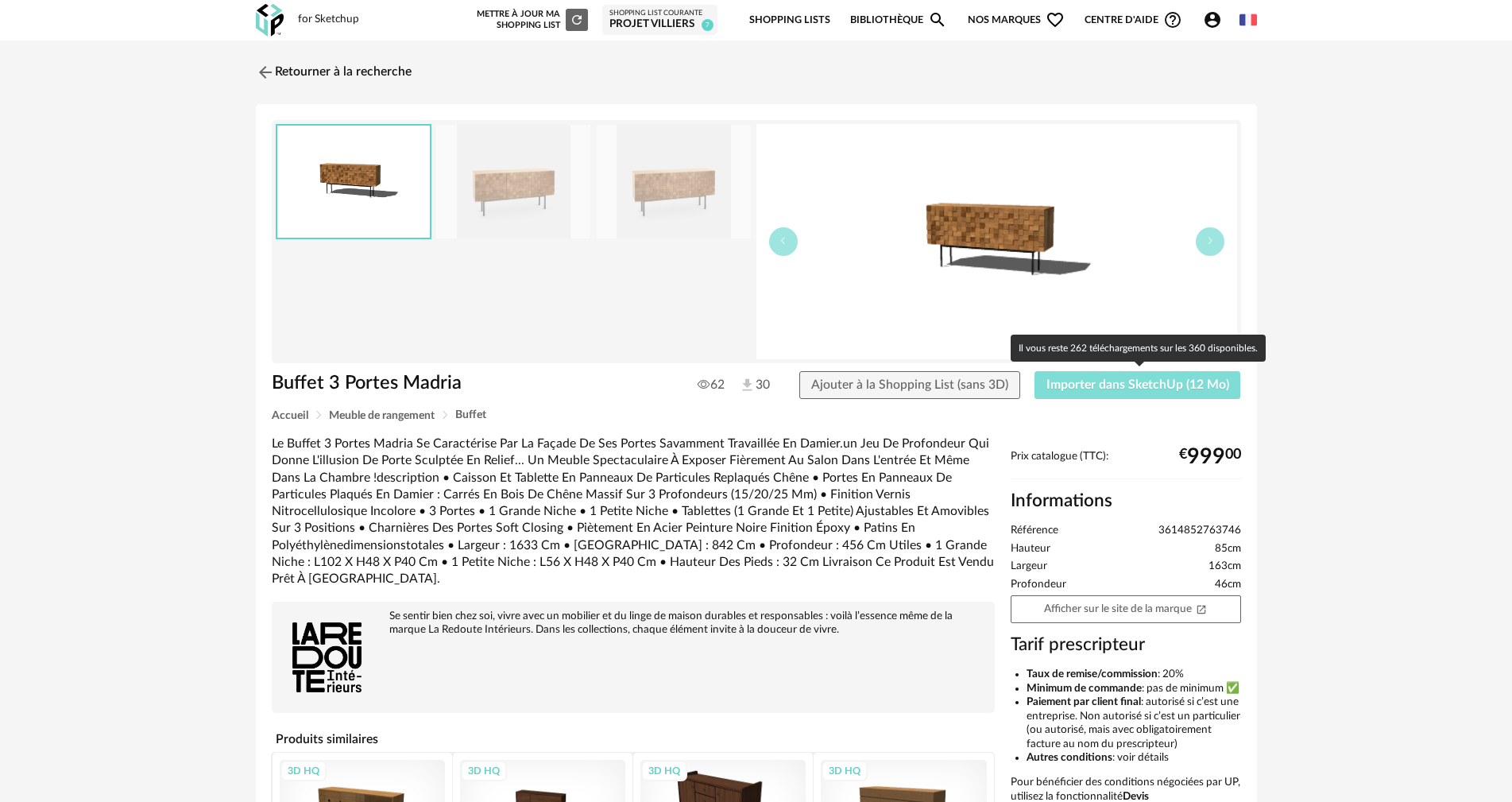
click at [1074, 393] on button "Importer dans SketchUp (12 Mo)" at bounding box center [1137, 386] width 206 height 29
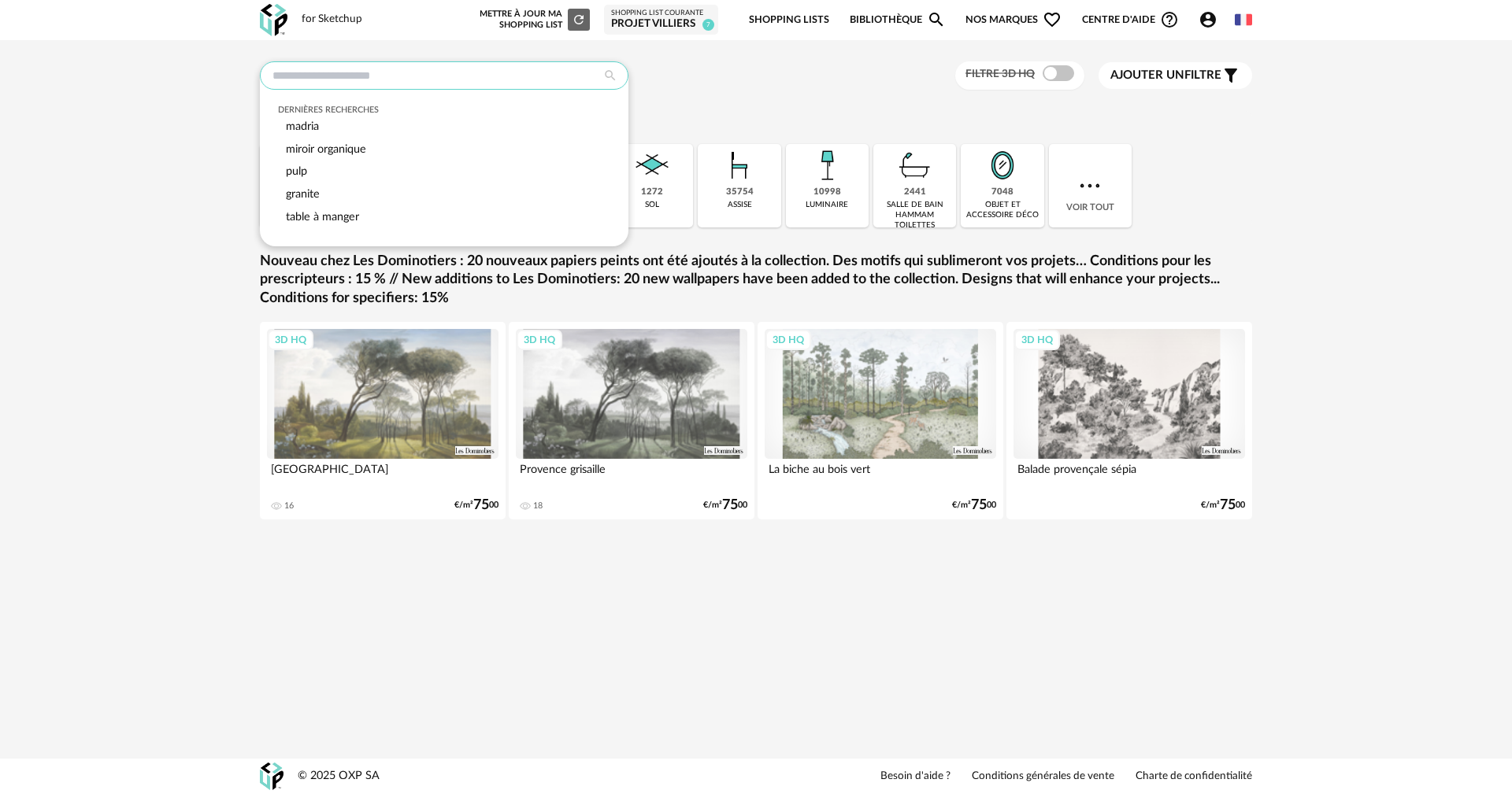
click at [370, 81] on input "text" at bounding box center [444, 76] width 369 height 29
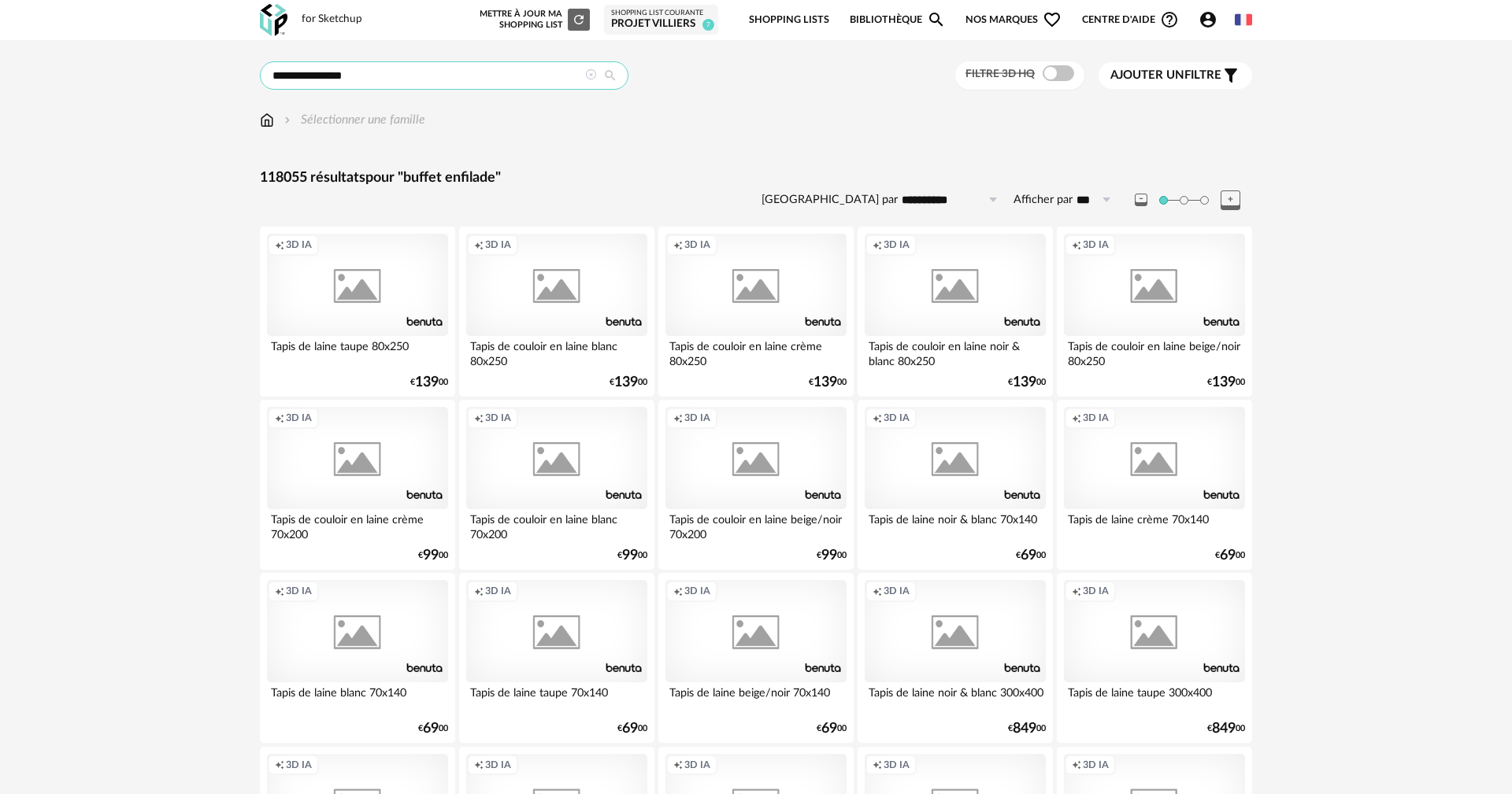
type input "**********"
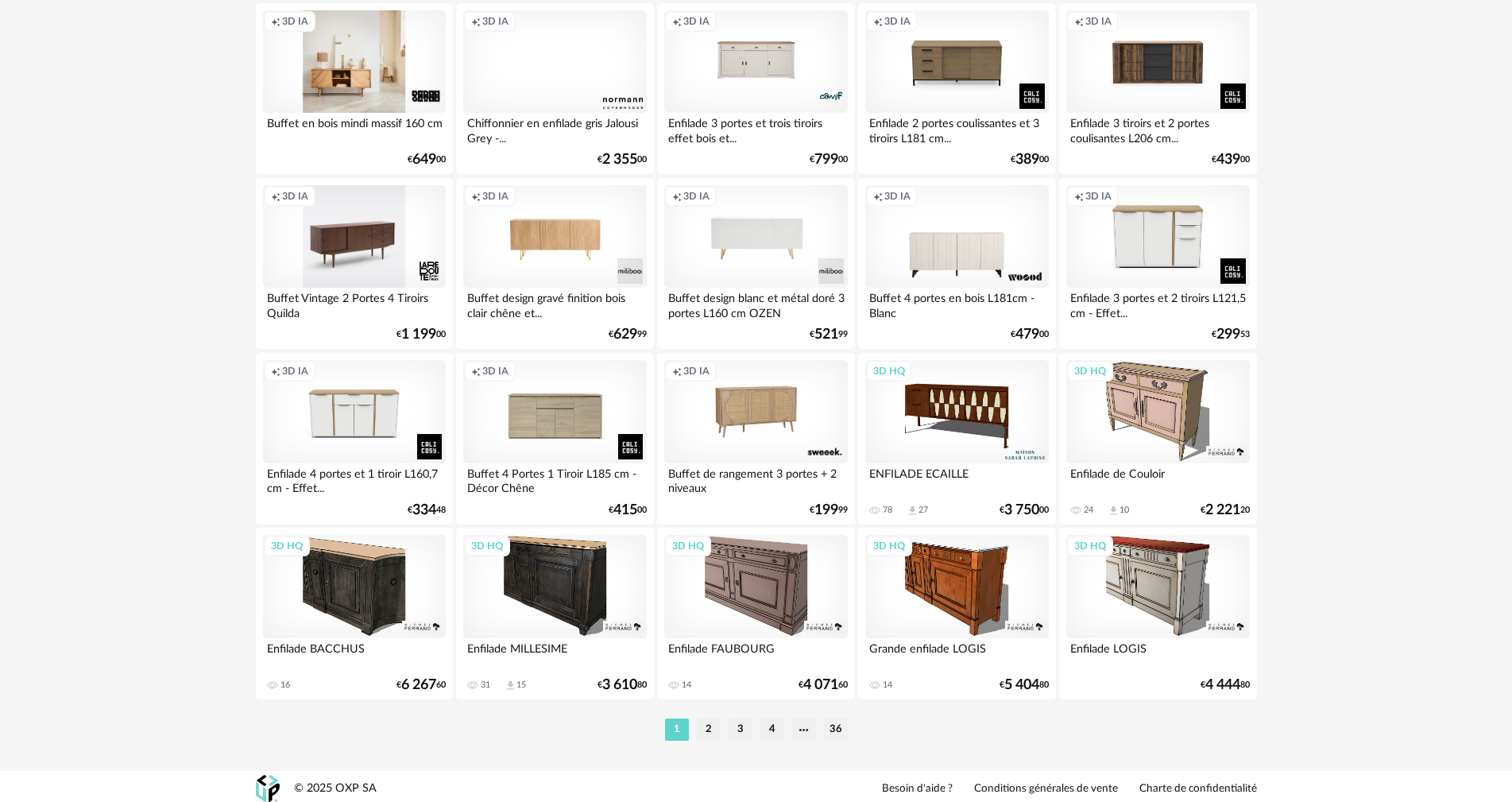
scroll to position [3029, 0]
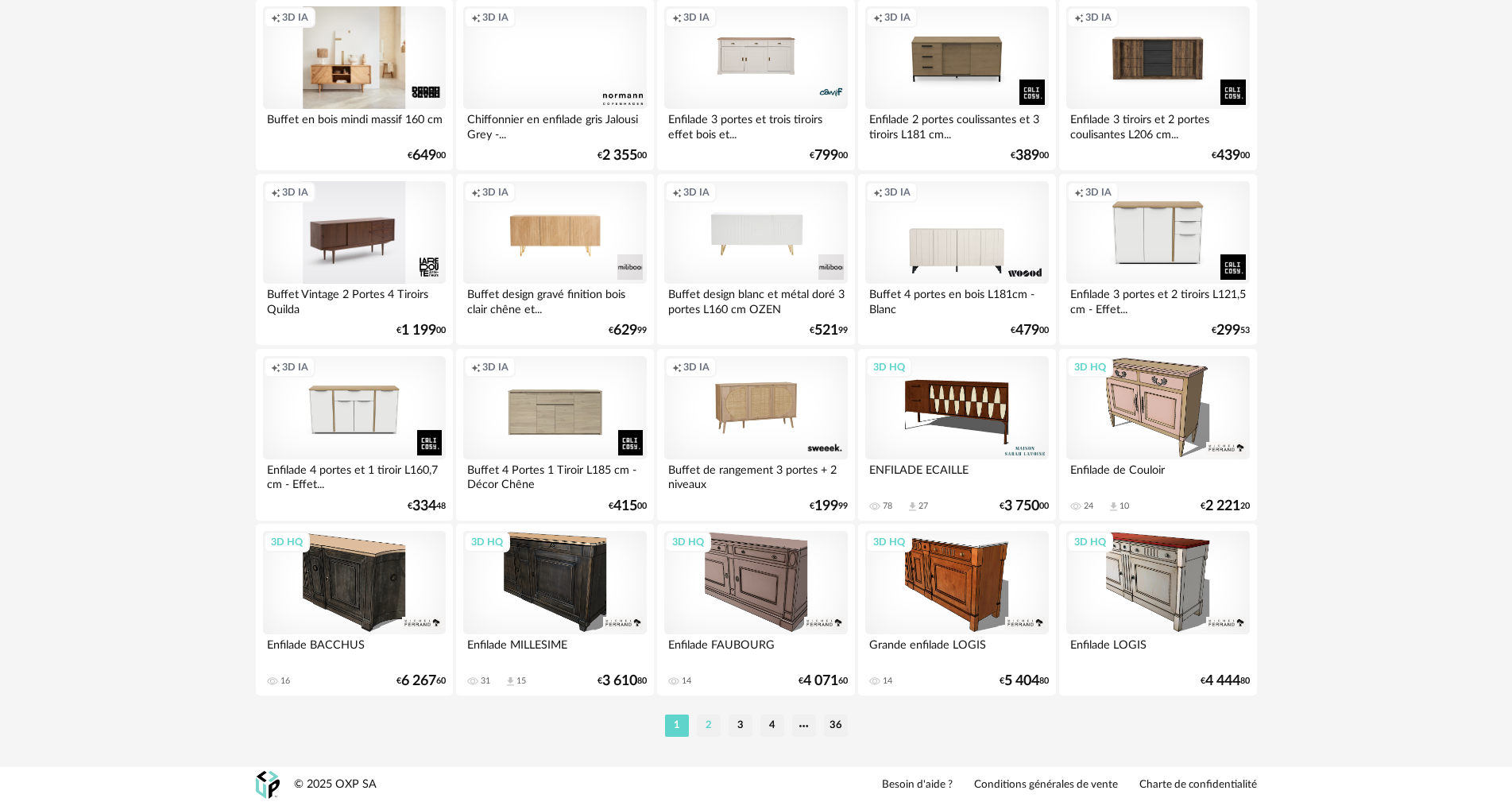
click at [704, 721] on li "2" at bounding box center [709, 725] width 24 height 22
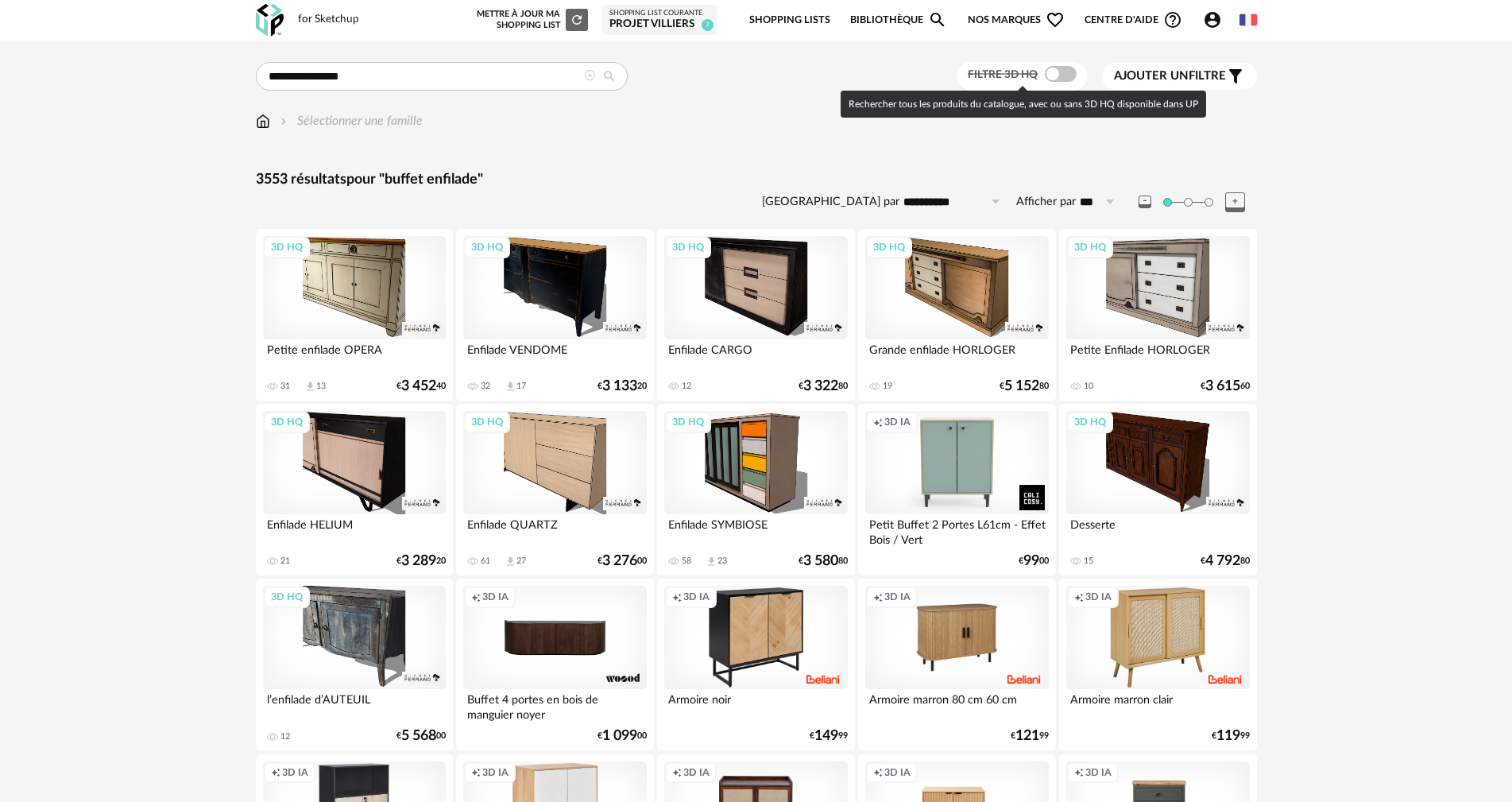
drag, startPoint x: 1062, startPoint y: 69, endPoint x: 1107, endPoint y: 71, distance: 45.0
click at [1062, 69] on span at bounding box center [1060, 74] width 32 height 16
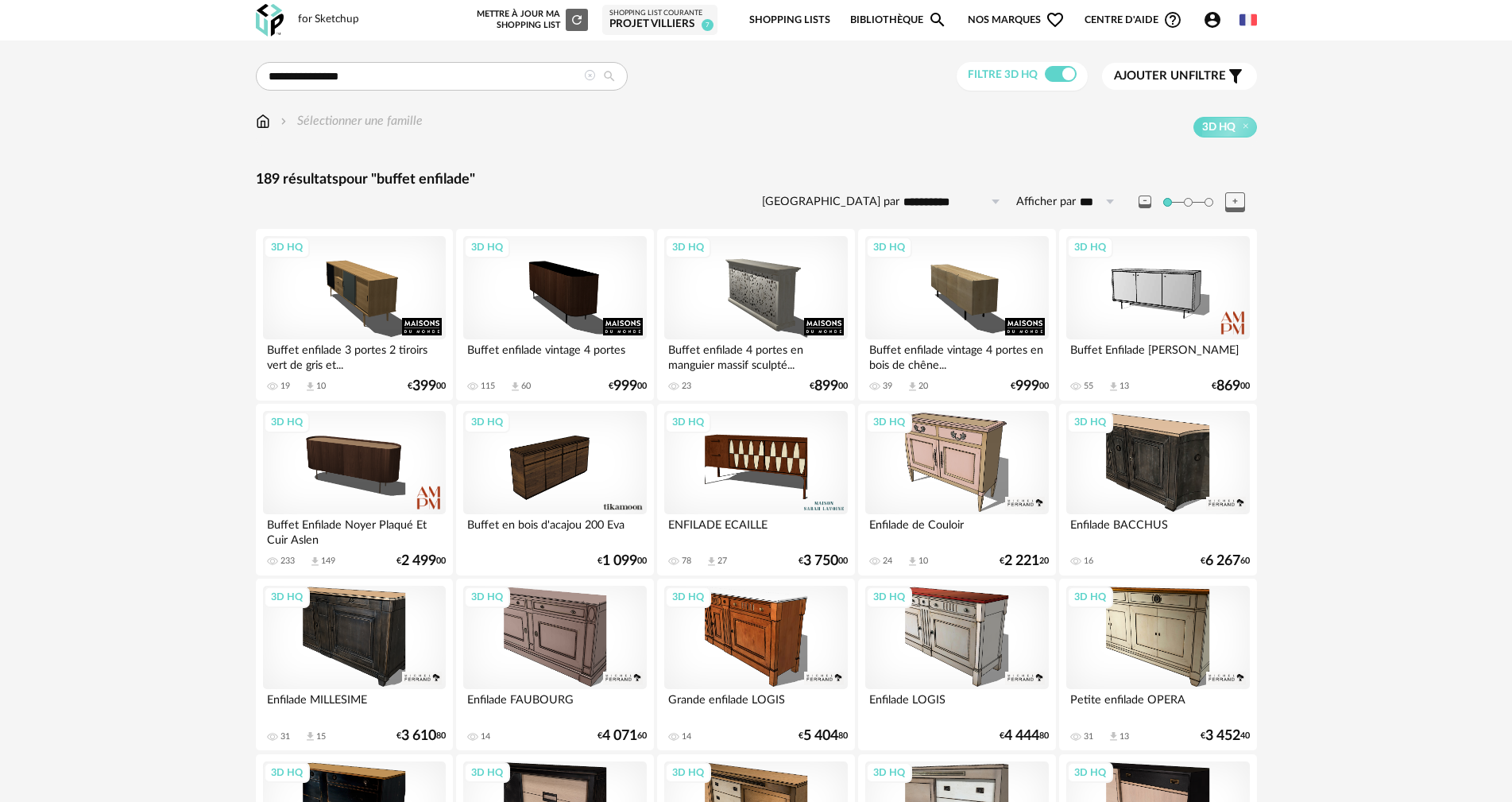
click at [1153, 73] on span "Ajouter un" at bounding box center [1150, 76] width 75 height 12
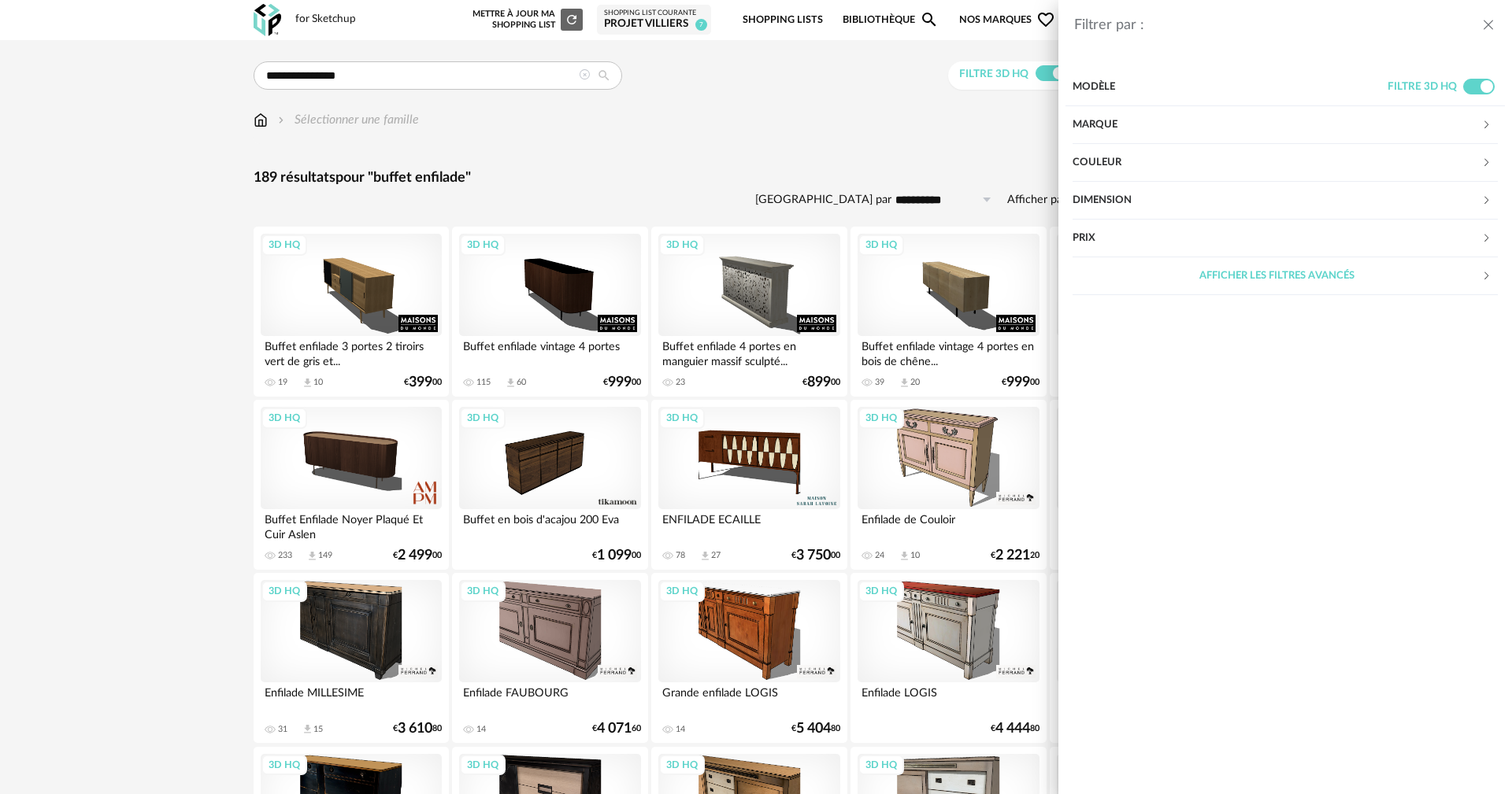
click at [1118, 116] on div "Marque" at bounding box center [1276, 125] width 408 height 37
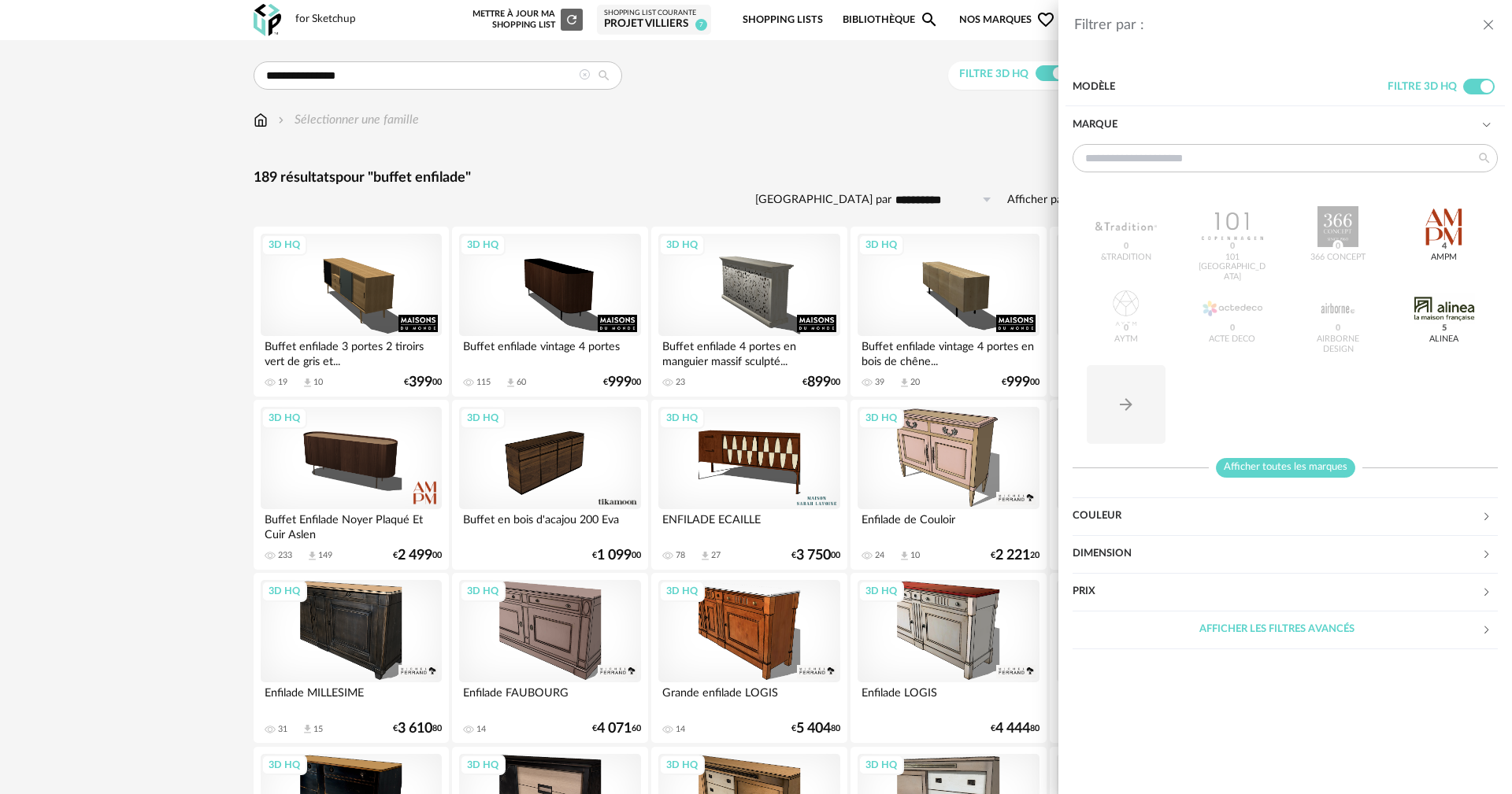
click at [1245, 472] on span "Afficher toutes les marques" at bounding box center [1284, 468] width 139 height 19
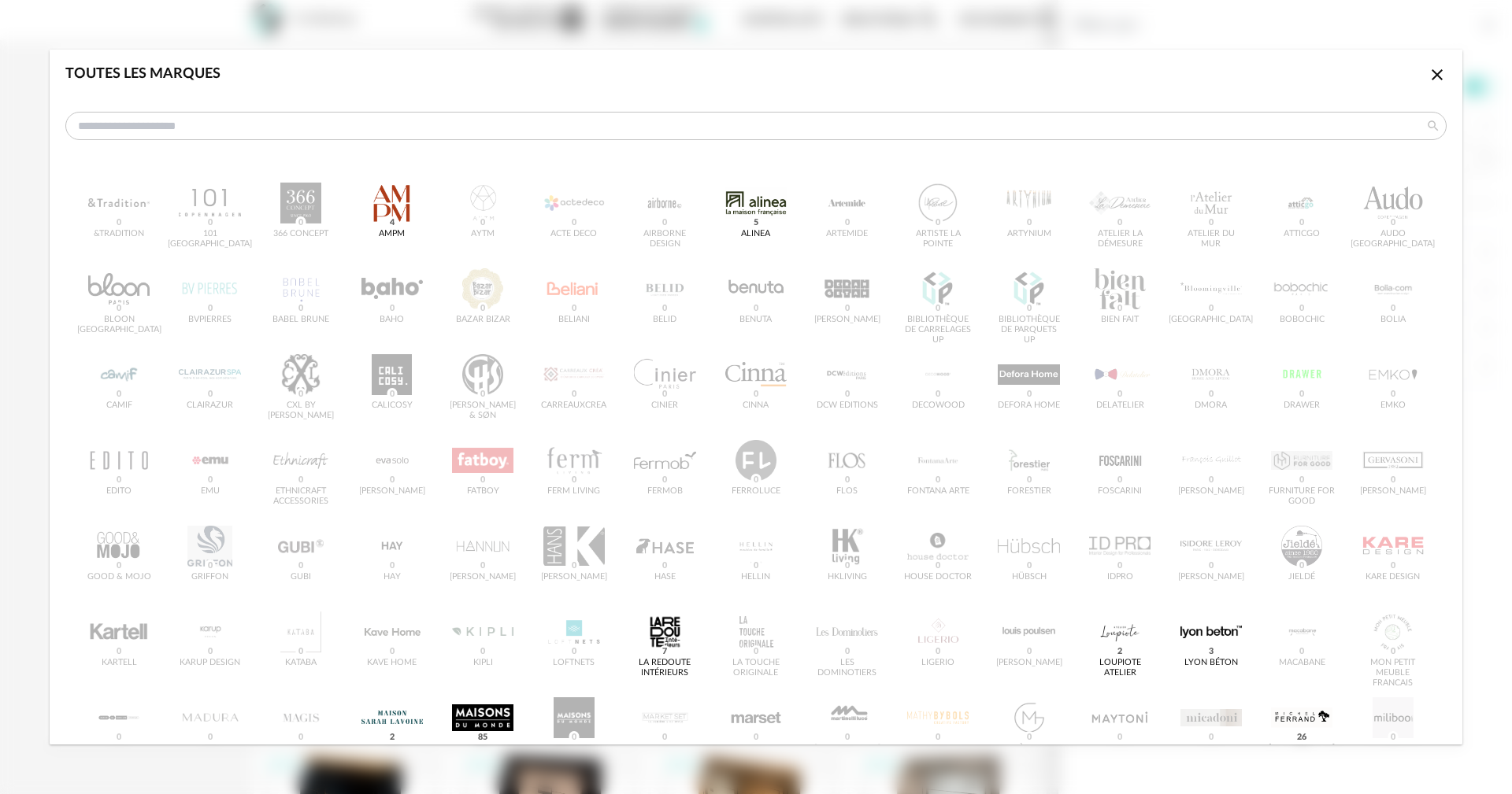
click at [301, 461] on div "&tradition 0 101 Copenhagen 0 366 Concept 0 AMPM 4 AYTM 0 Acte DECO 0 Airborne …" at bounding box center [755, 648] width 1380 height 957
click at [1427, 67] on icon "Close icon" at bounding box center [1437, 75] width 19 height 19
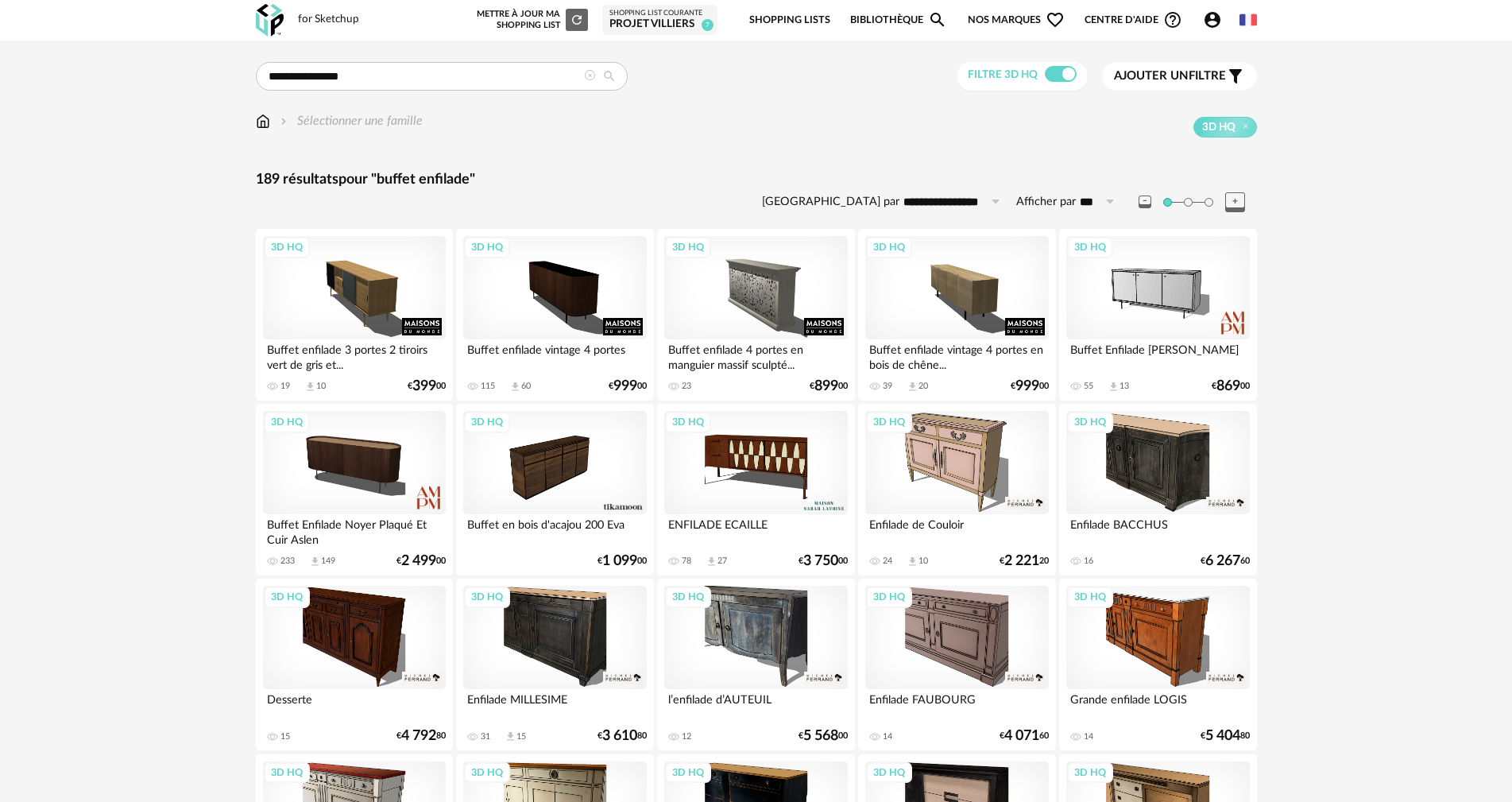
click at [586, 77] on icon at bounding box center [588, 75] width 11 height 11
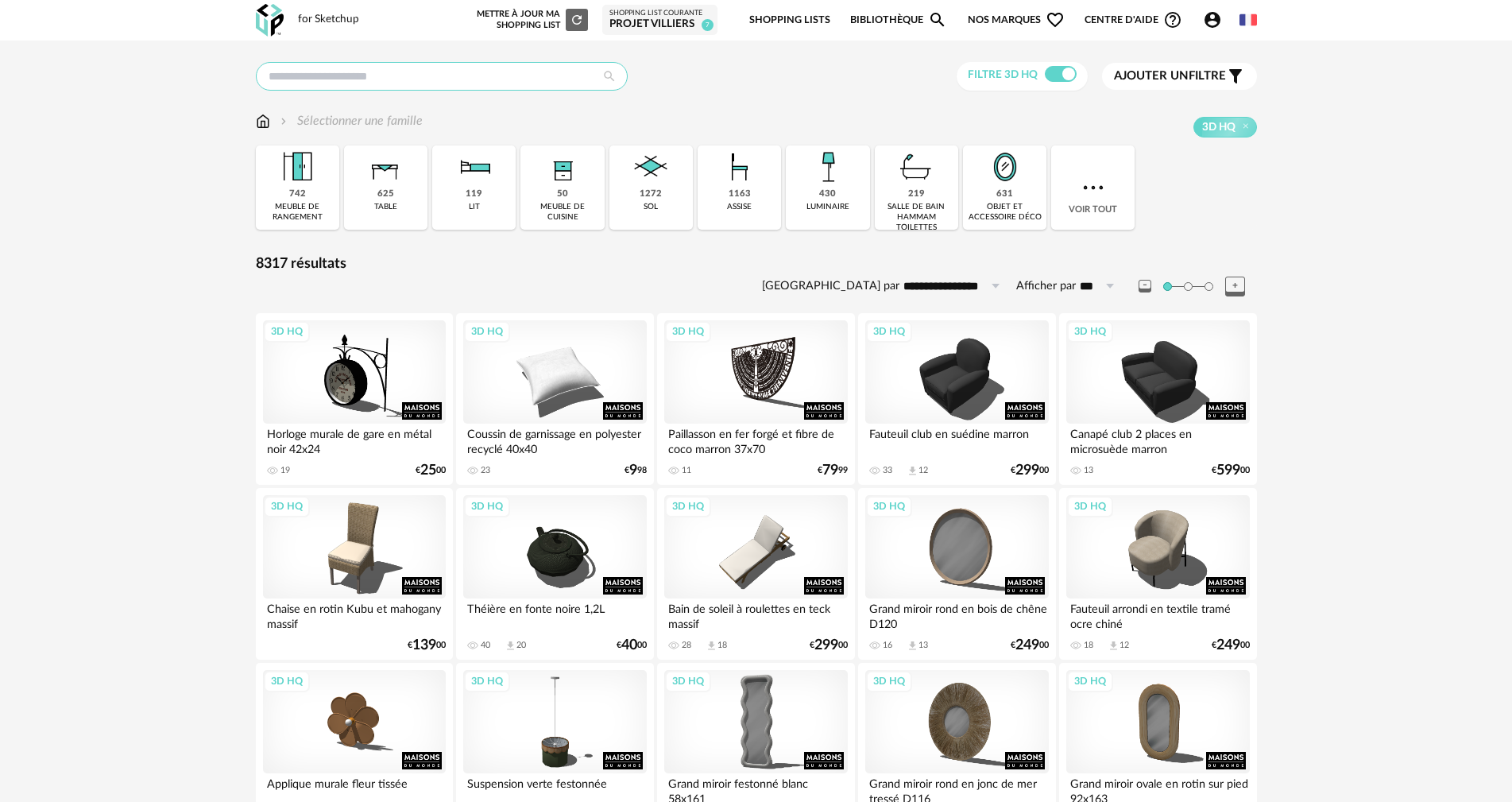
click at [495, 84] on input "text" at bounding box center [442, 77] width 372 height 29
type input "******"
type input "**********"
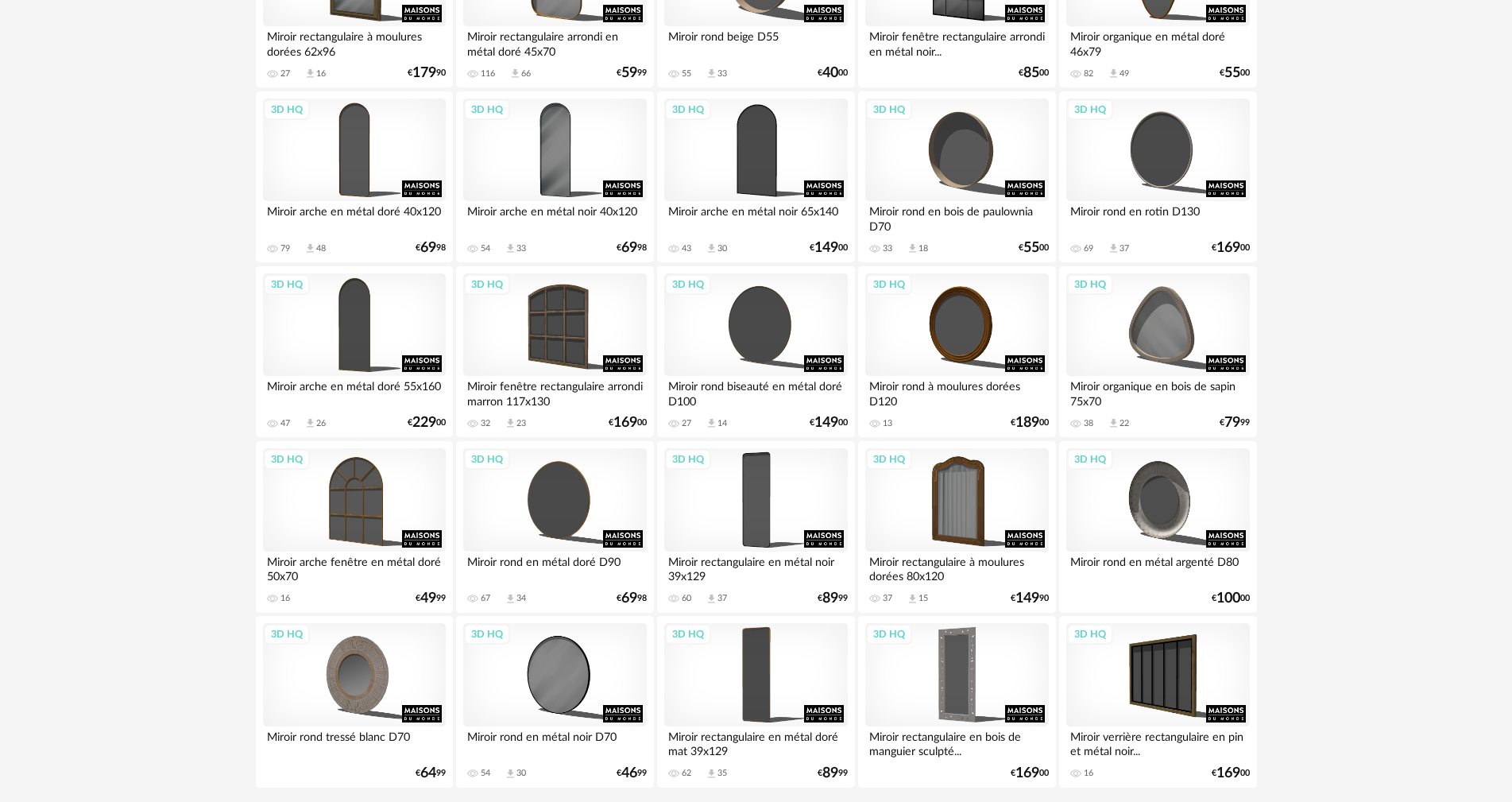
scroll to position [3029, 0]
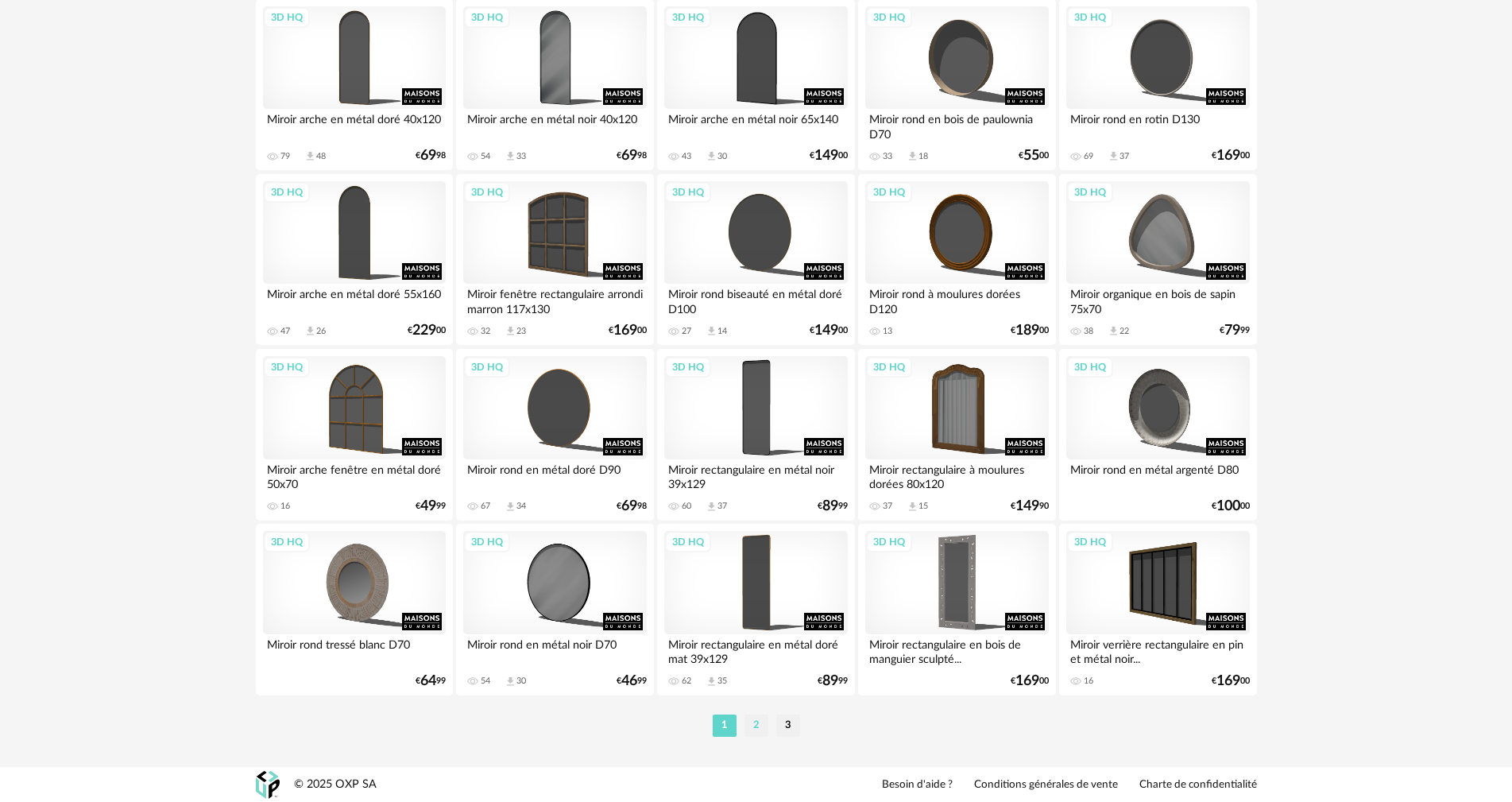
click at [755, 725] on li "2" at bounding box center [756, 725] width 24 height 22
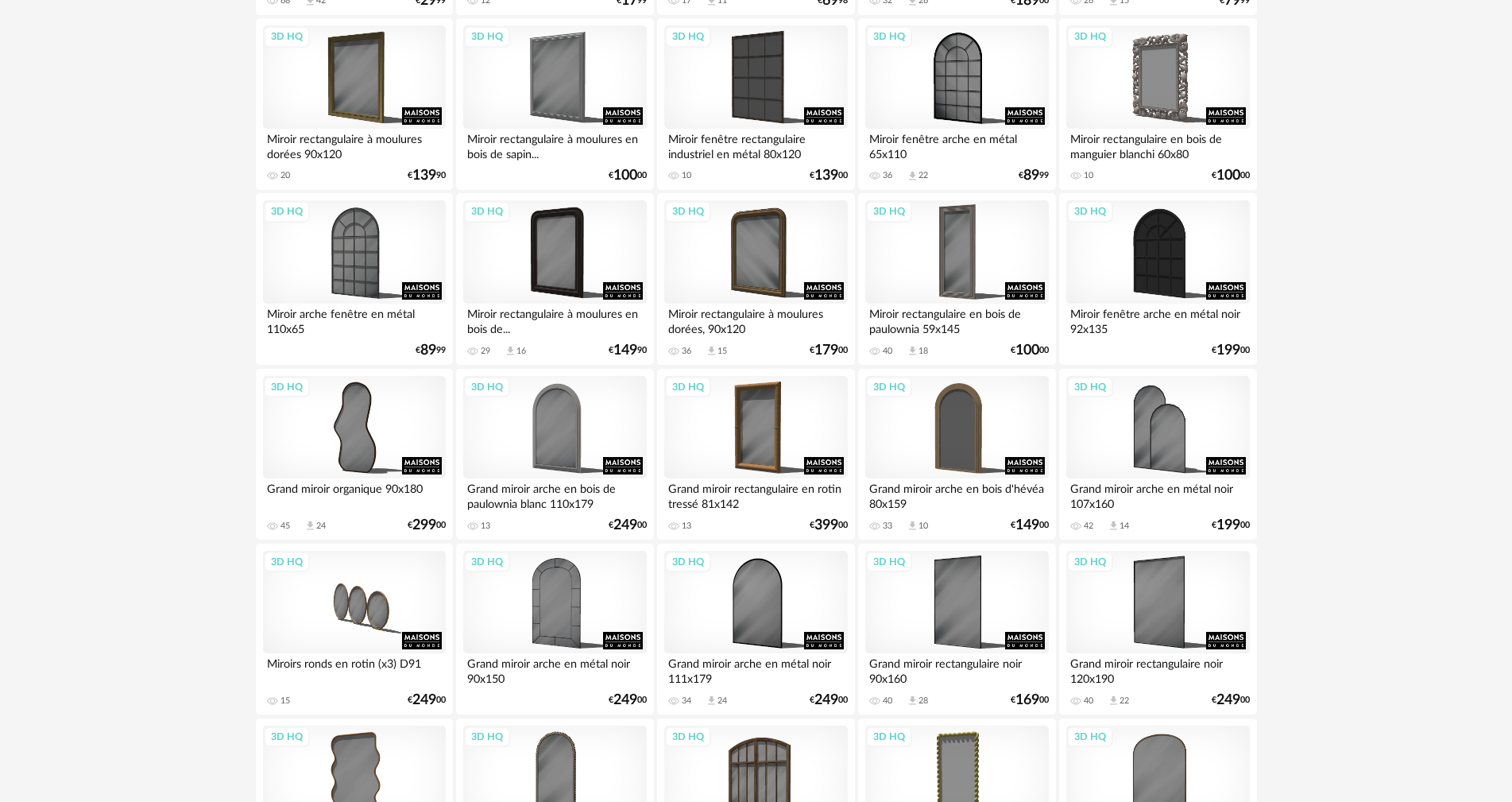
scroll to position [398, 0]
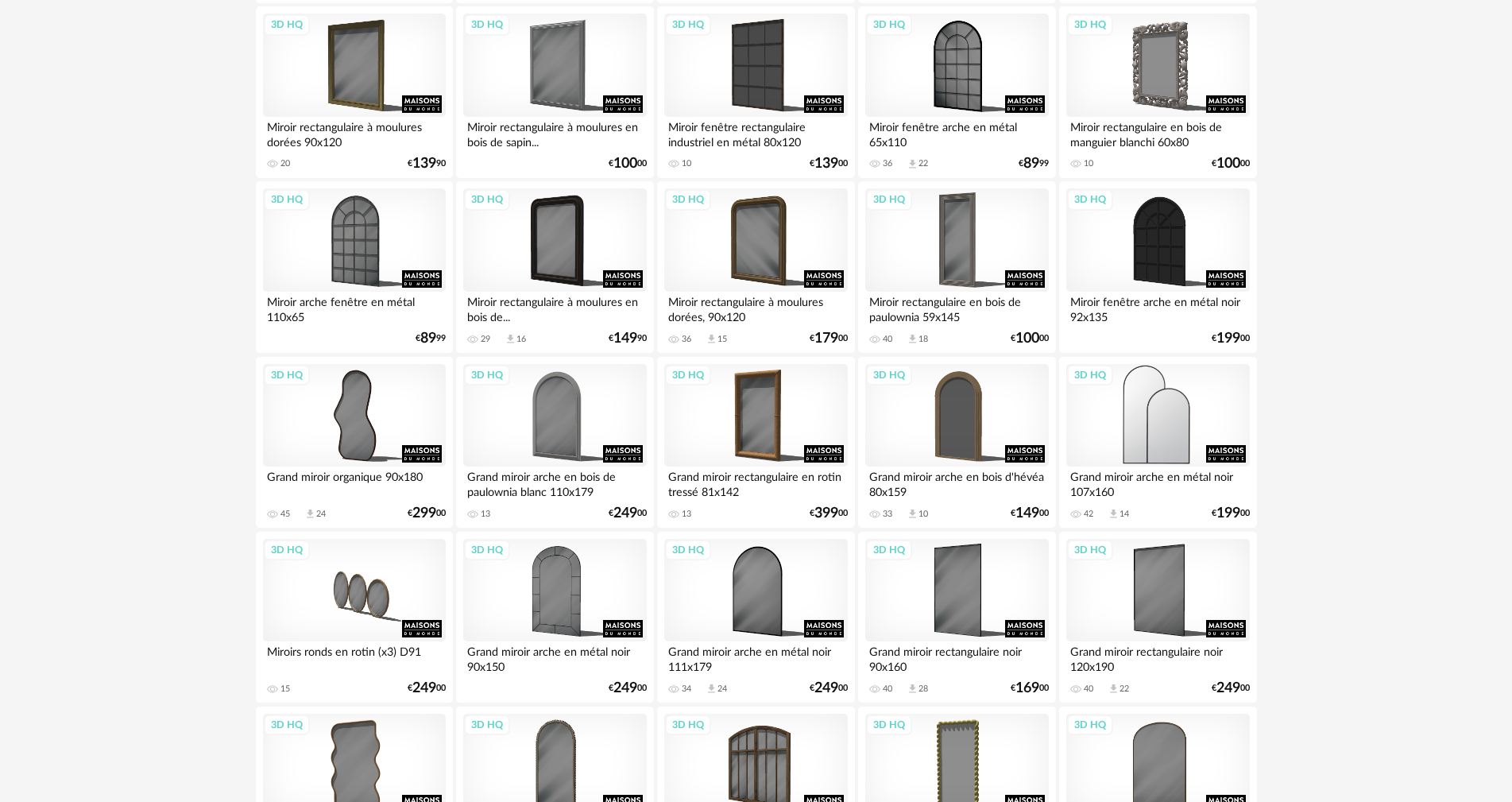
click at [1138, 403] on div "3D HQ" at bounding box center [1157, 415] width 182 height 104
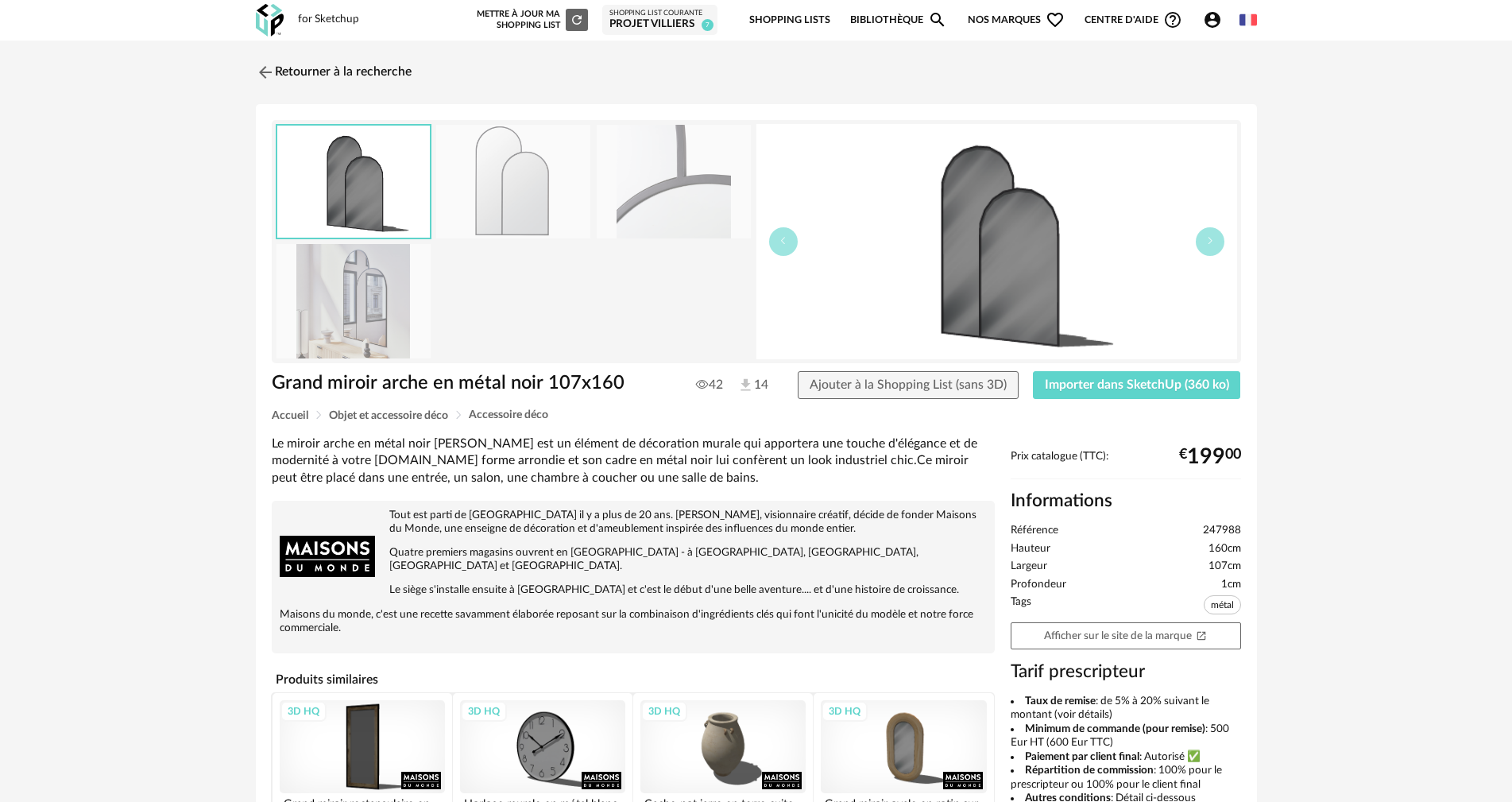
click at [388, 302] on img at bounding box center [353, 301] width 154 height 113
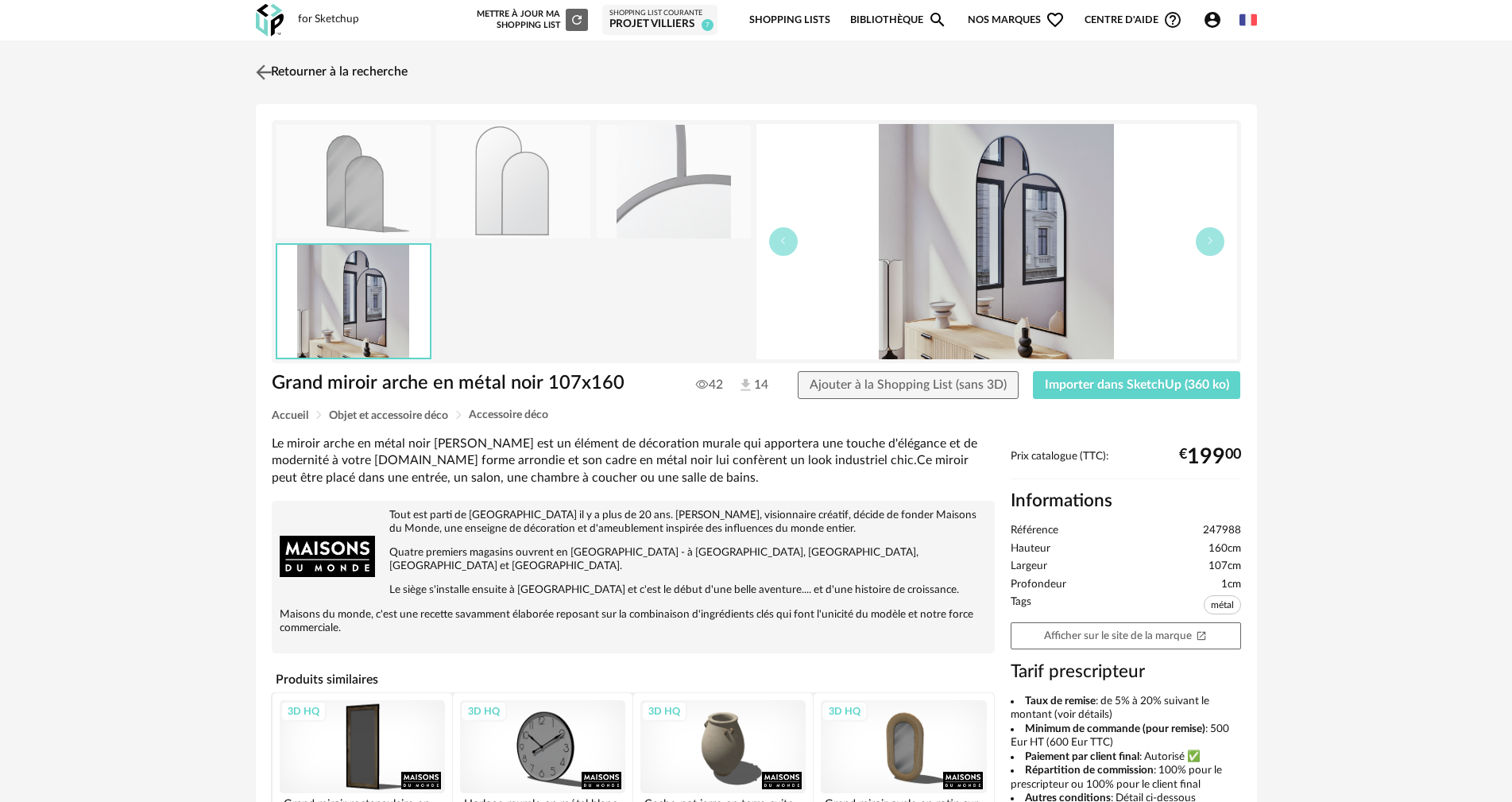
click at [293, 74] on link "Retourner à la recherche" at bounding box center [330, 73] width 156 height 35
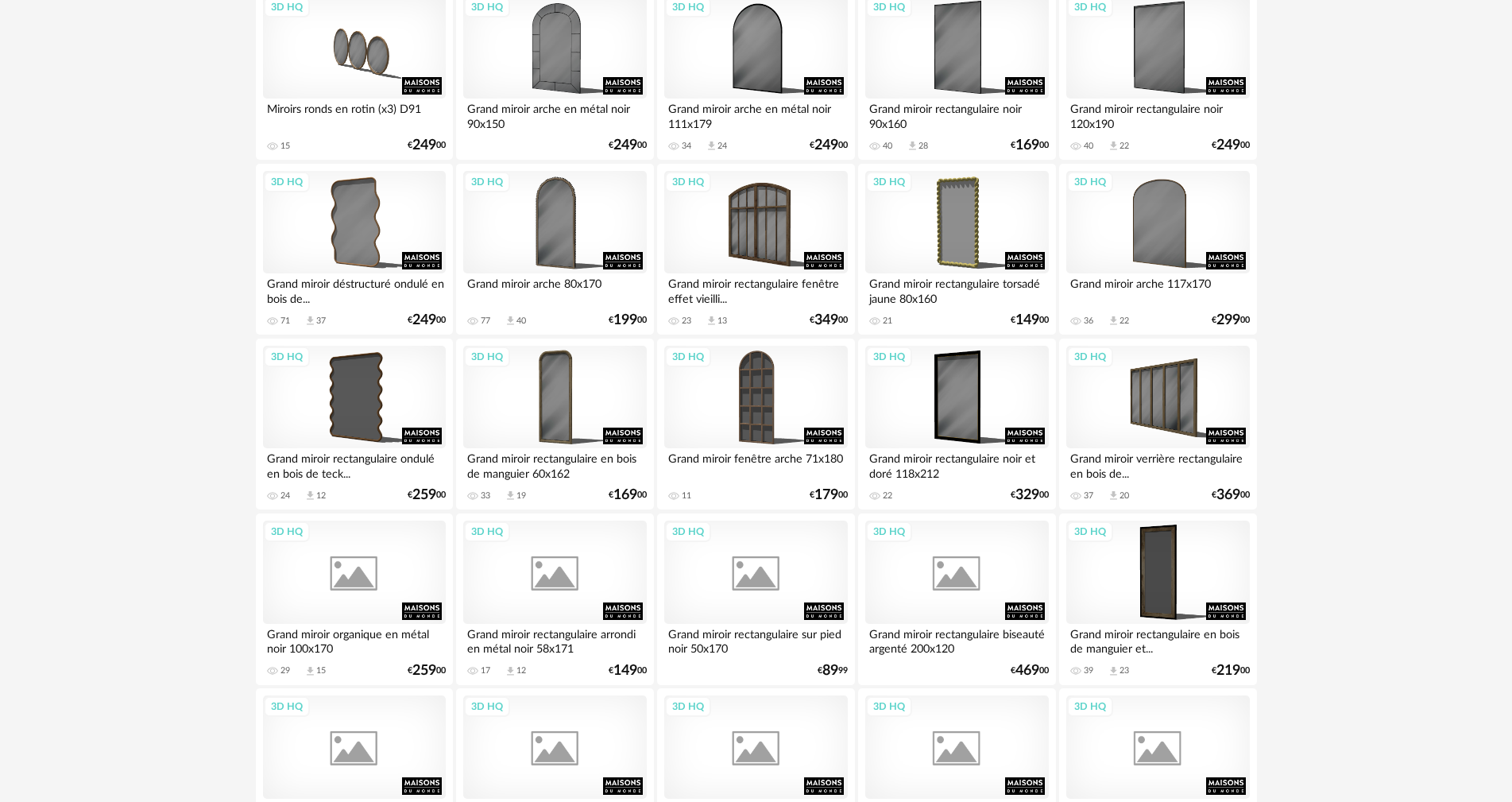
scroll to position [953, 0]
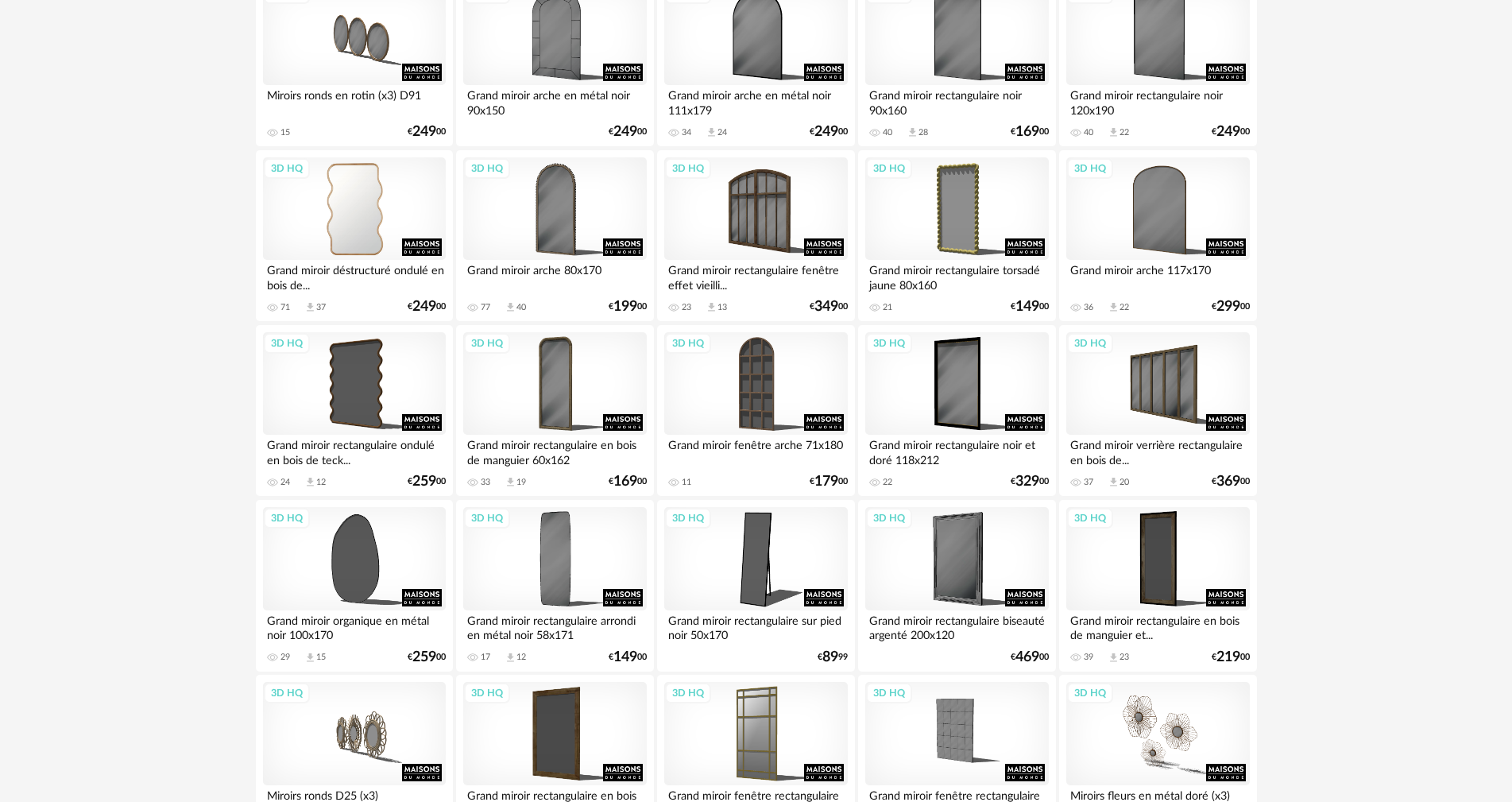
click at [354, 215] on div "3D HQ" at bounding box center [354, 209] width 182 height 104
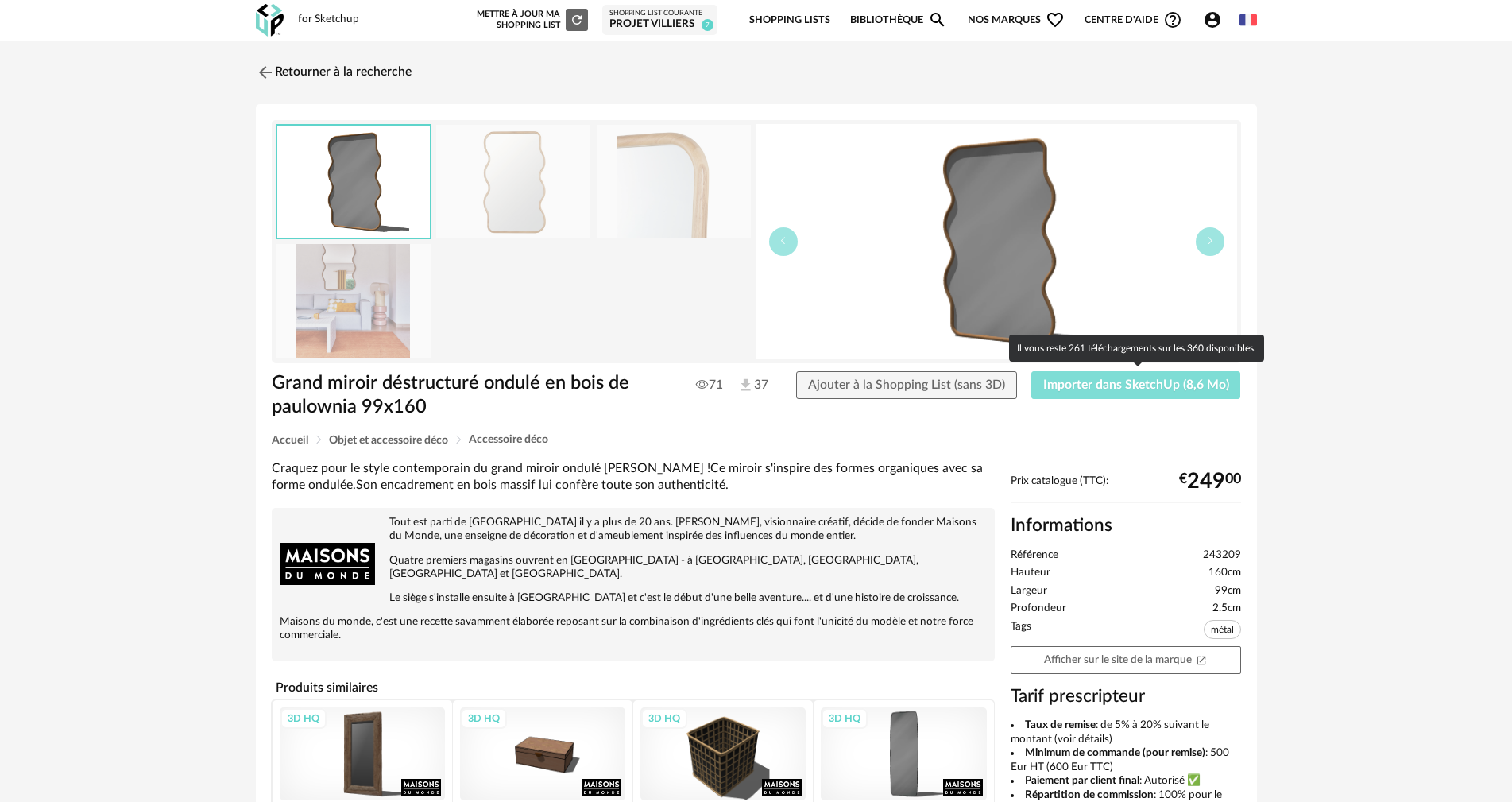
click at [1068, 385] on span "Importer dans SketchUp (8,6 Mo)" at bounding box center [1136, 384] width 186 height 13
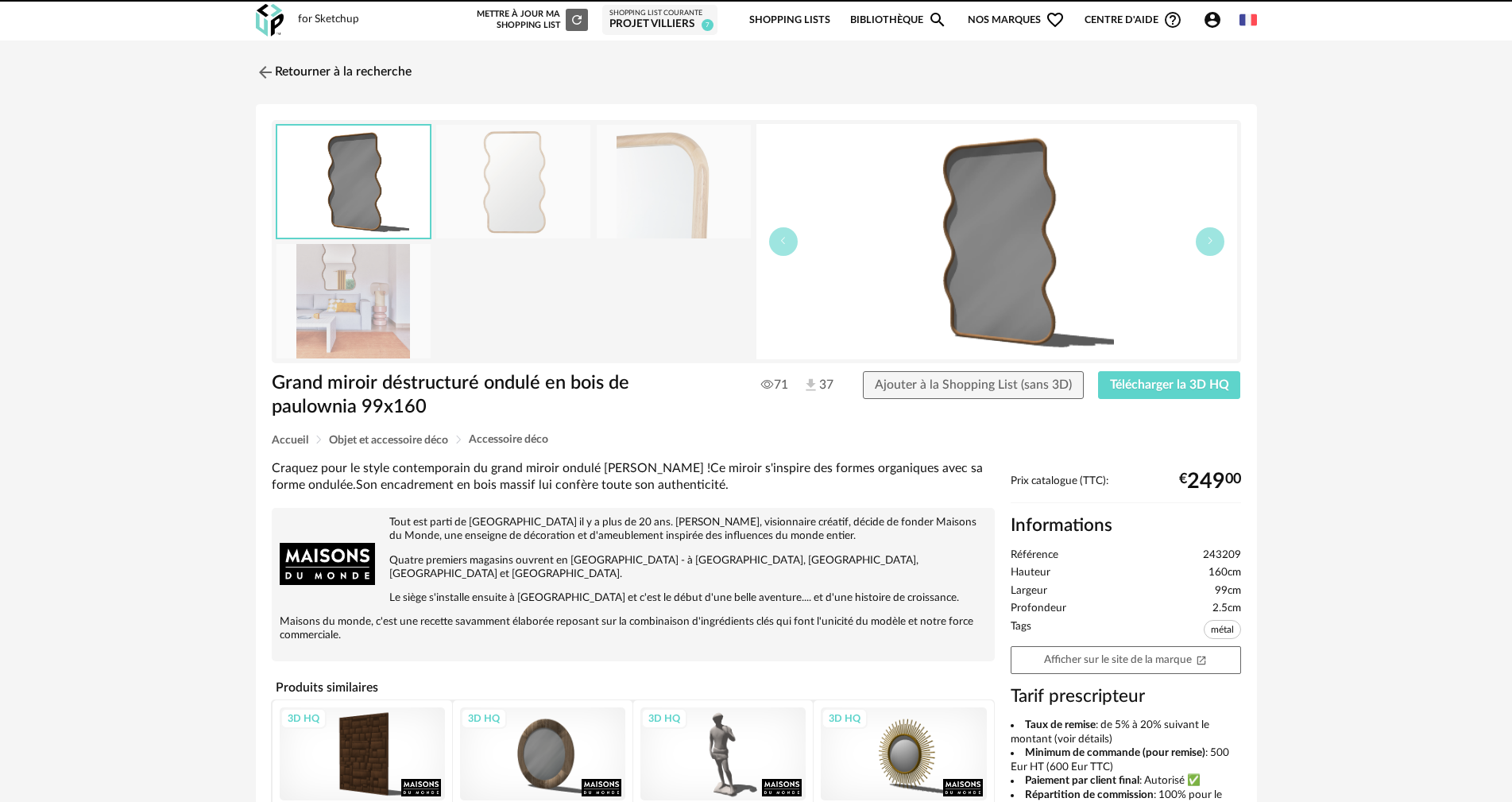
click at [347, 75] on link "Retourner à la recherche" at bounding box center [333, 73] width 156 height 35
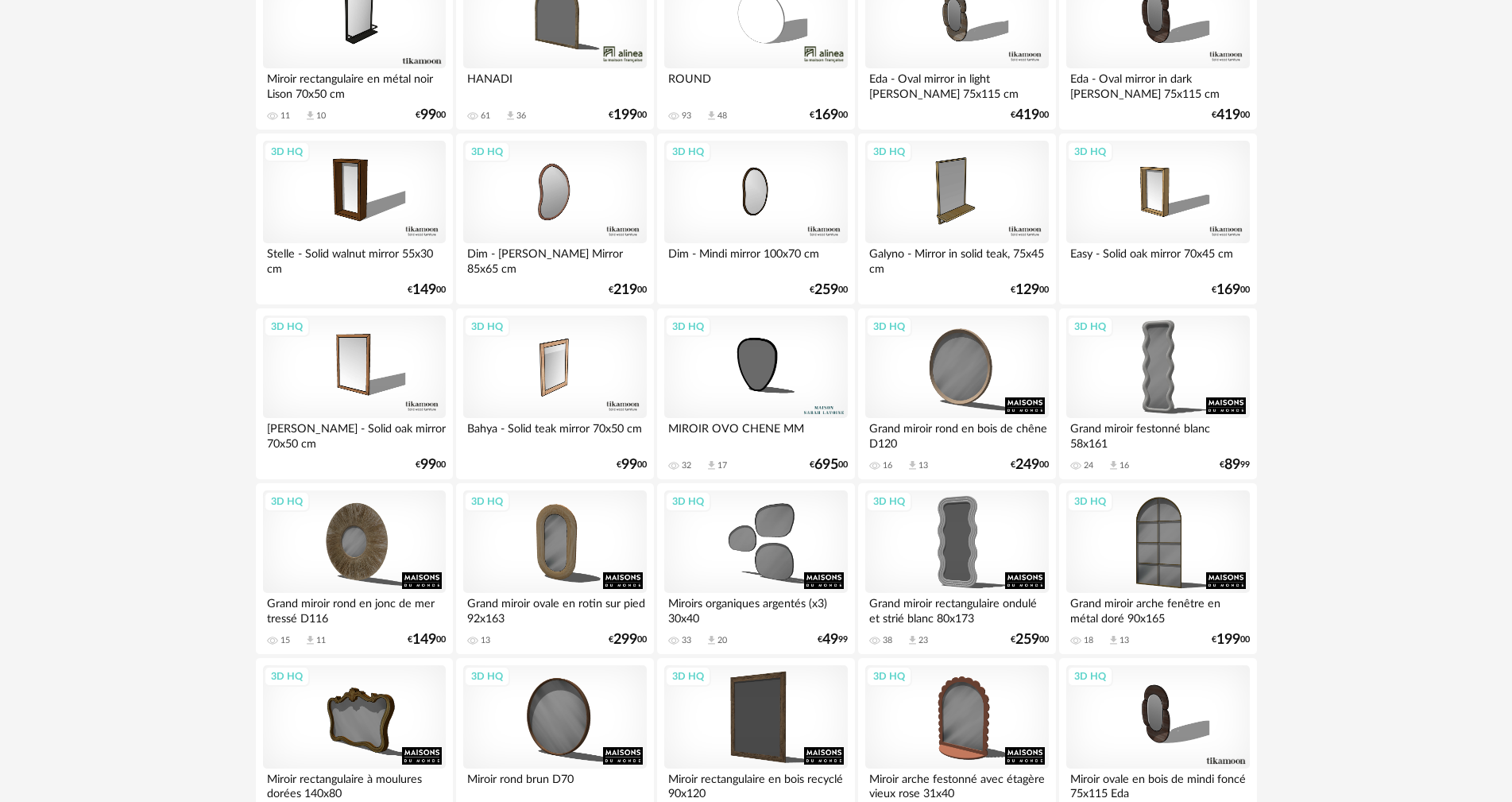
scroll to position [2781, 0]
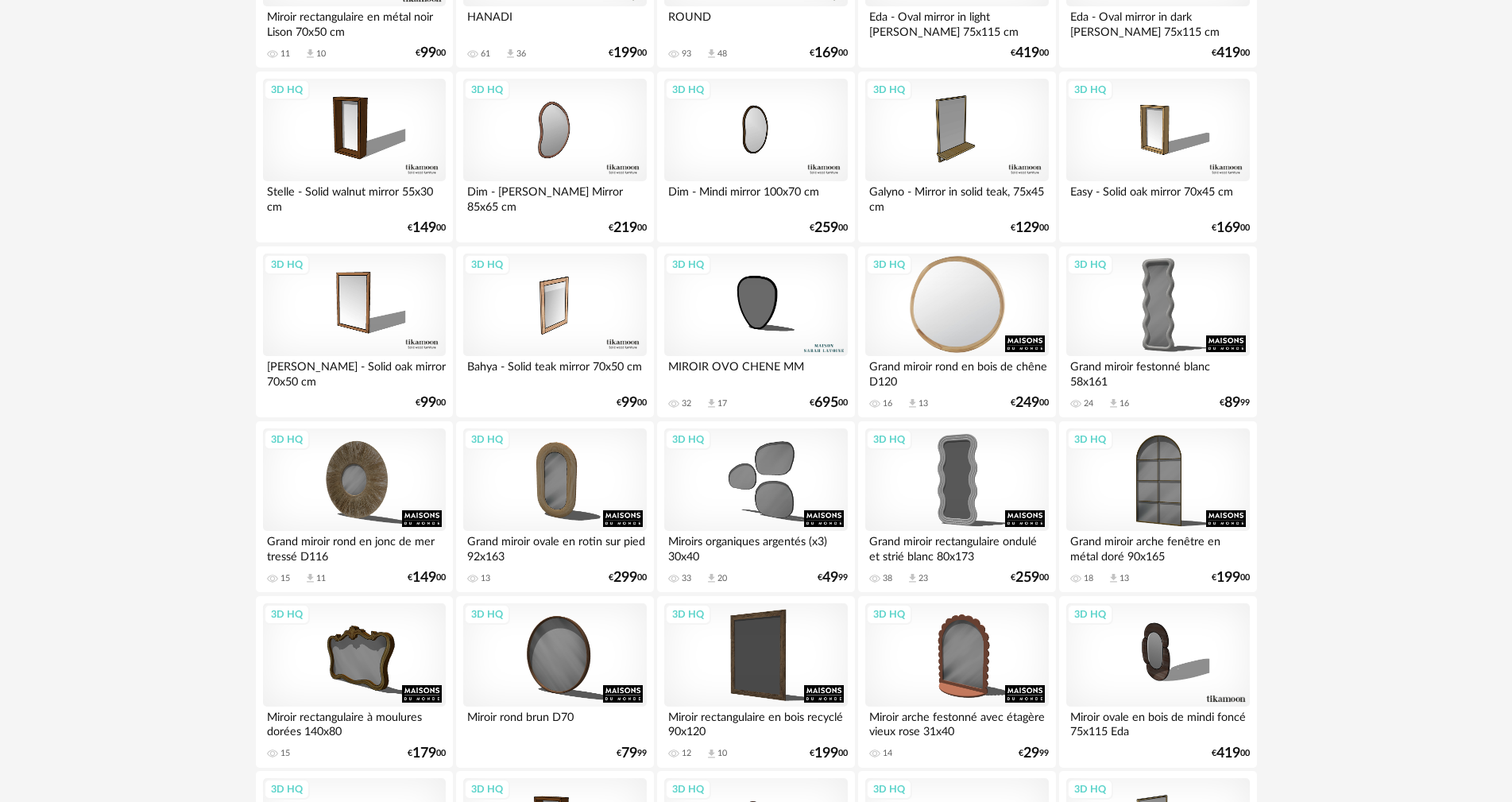
click at [960, 318] on div "3D HQ" at bounding box center [956, 305] width 182 height 104
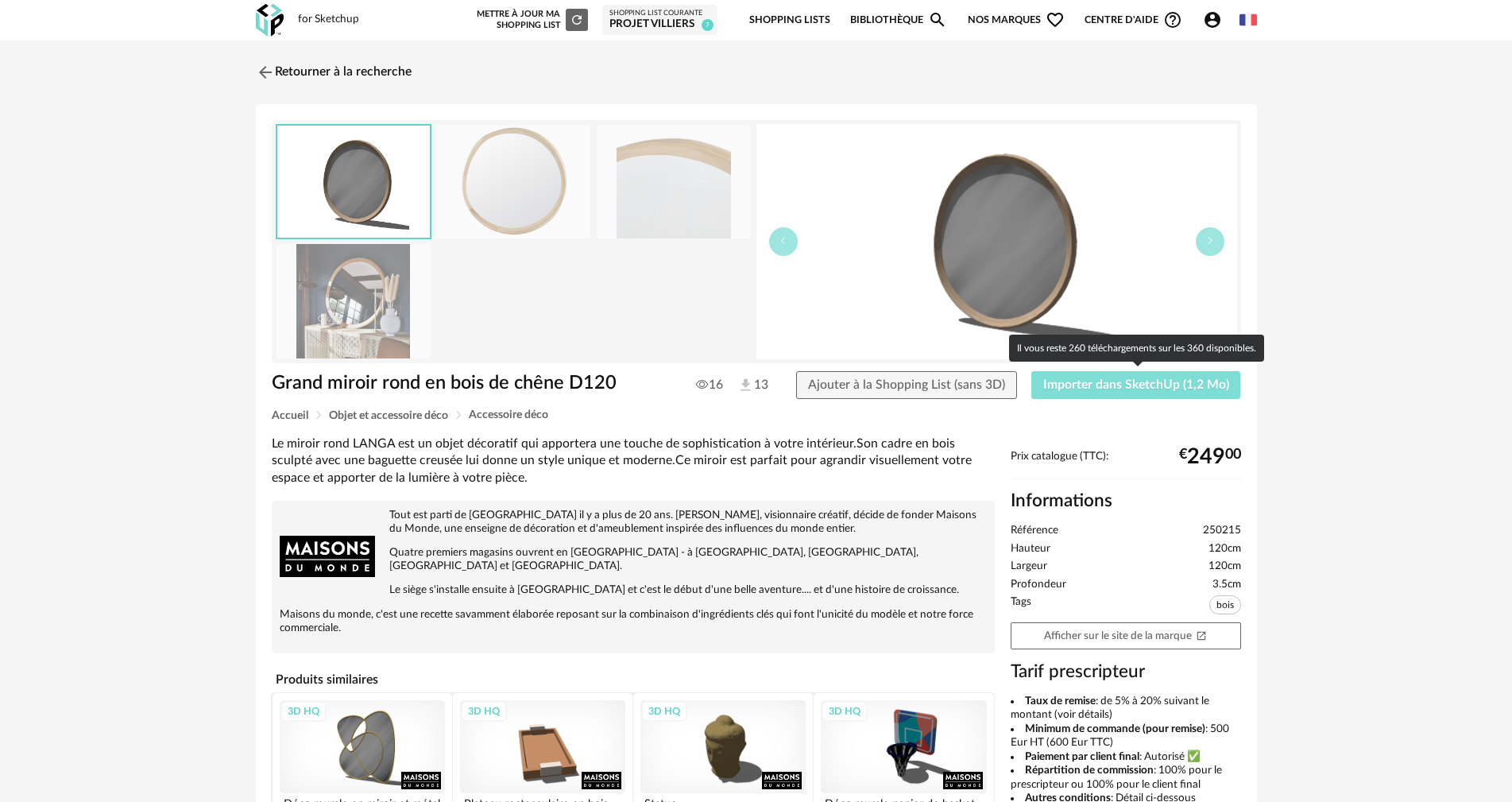
click at [1052, 390] on span "Importer dans SketchUp (1,2 Mo)" at bounding box center [1136, 384] width 186 height 13
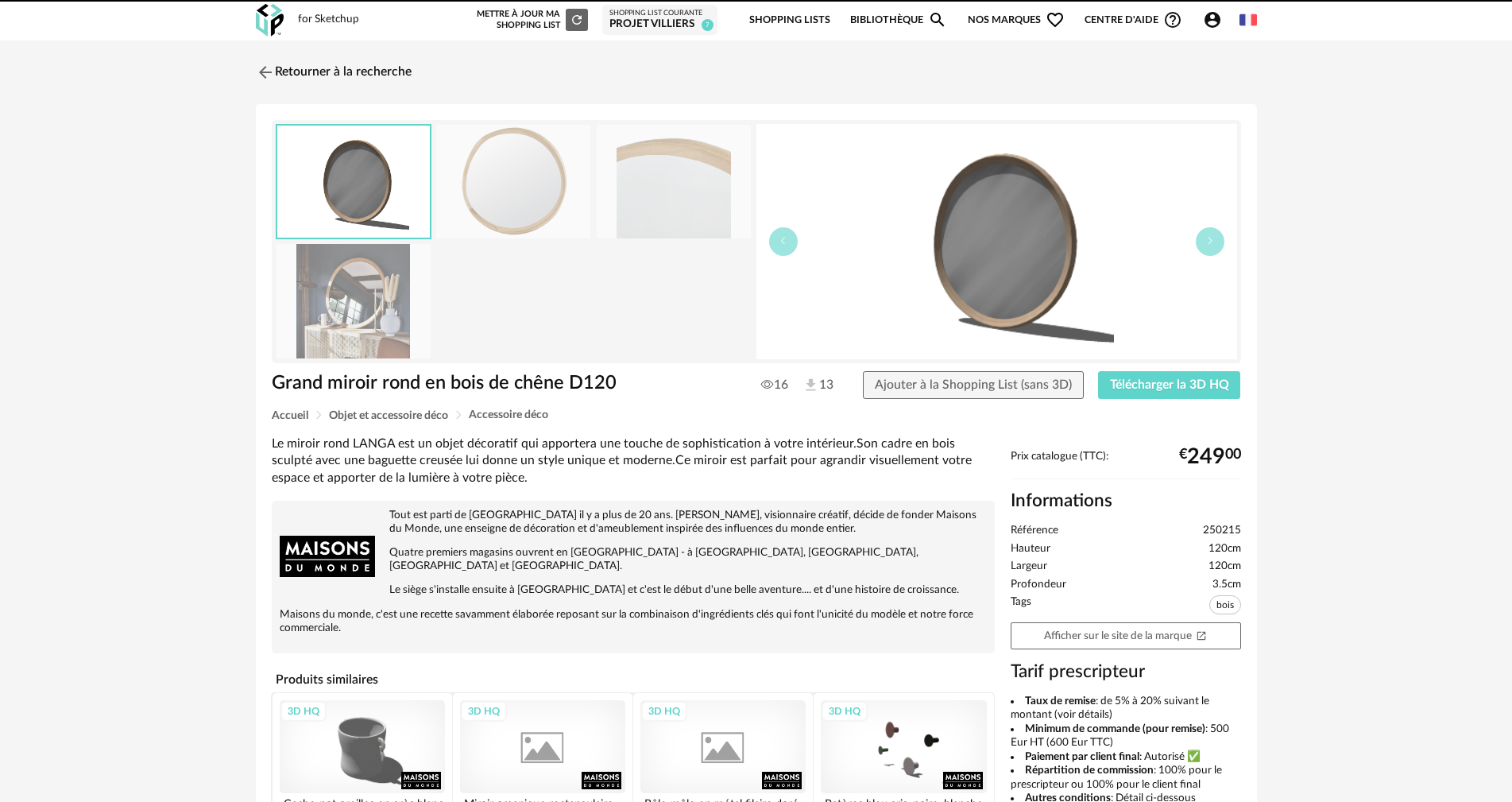
click at [353, 73] on link "Retourner à la recherche" at bounding box center [333, 73] width 156 height 35
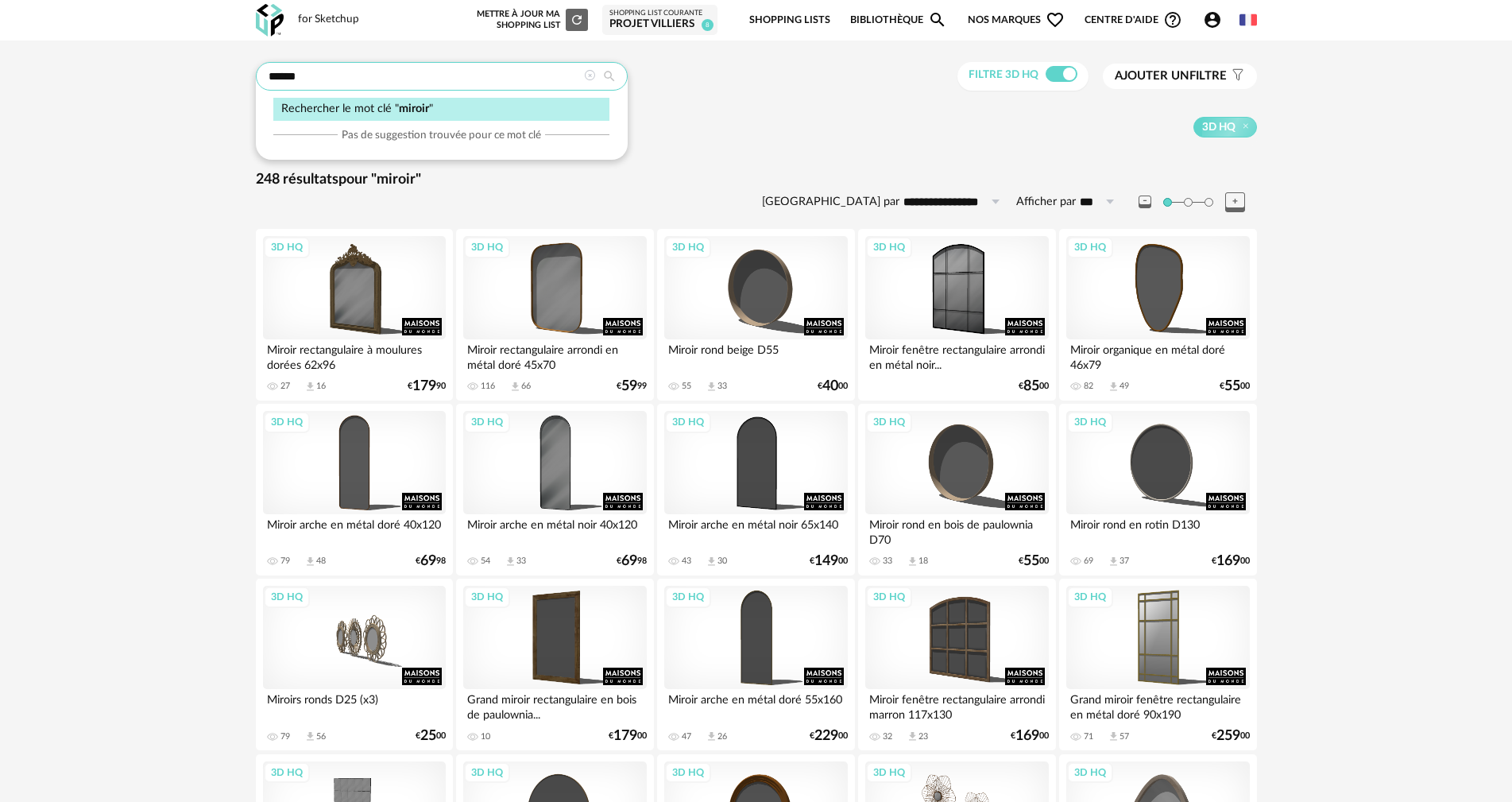
drag, startPoint x: 335, startPoint y: 69, endPoint x: 154, endPoint y: 95, distance: 182.9
type input "*******"
type input "**********"
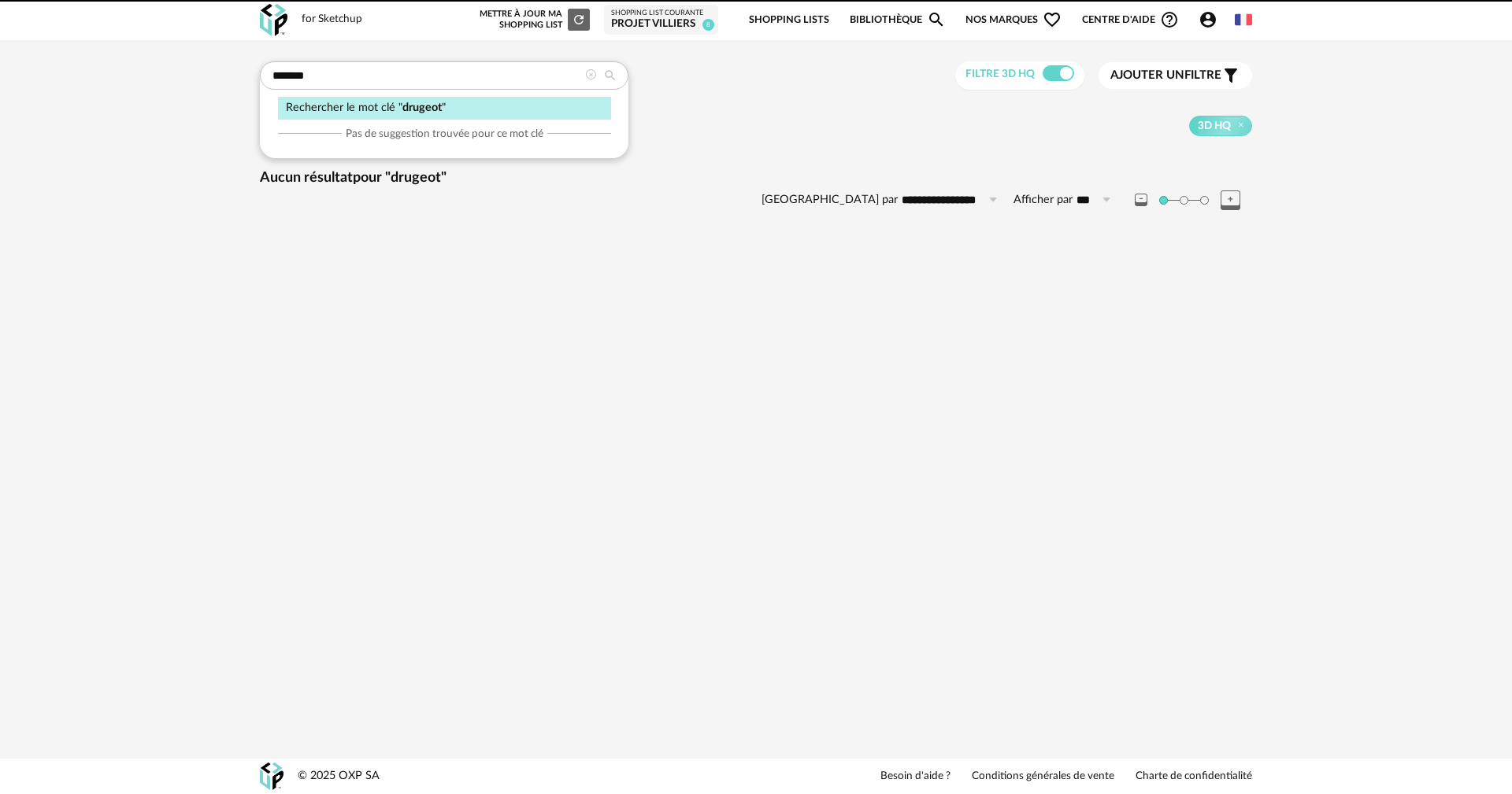
drag, startPoint x: 0, startPoint y: 0, endPoint x: 148, endPoint y: 90, distance: 173.2
click at [148, 90] on div "**********" at bounding box center [756, 148] width 1512 height 216
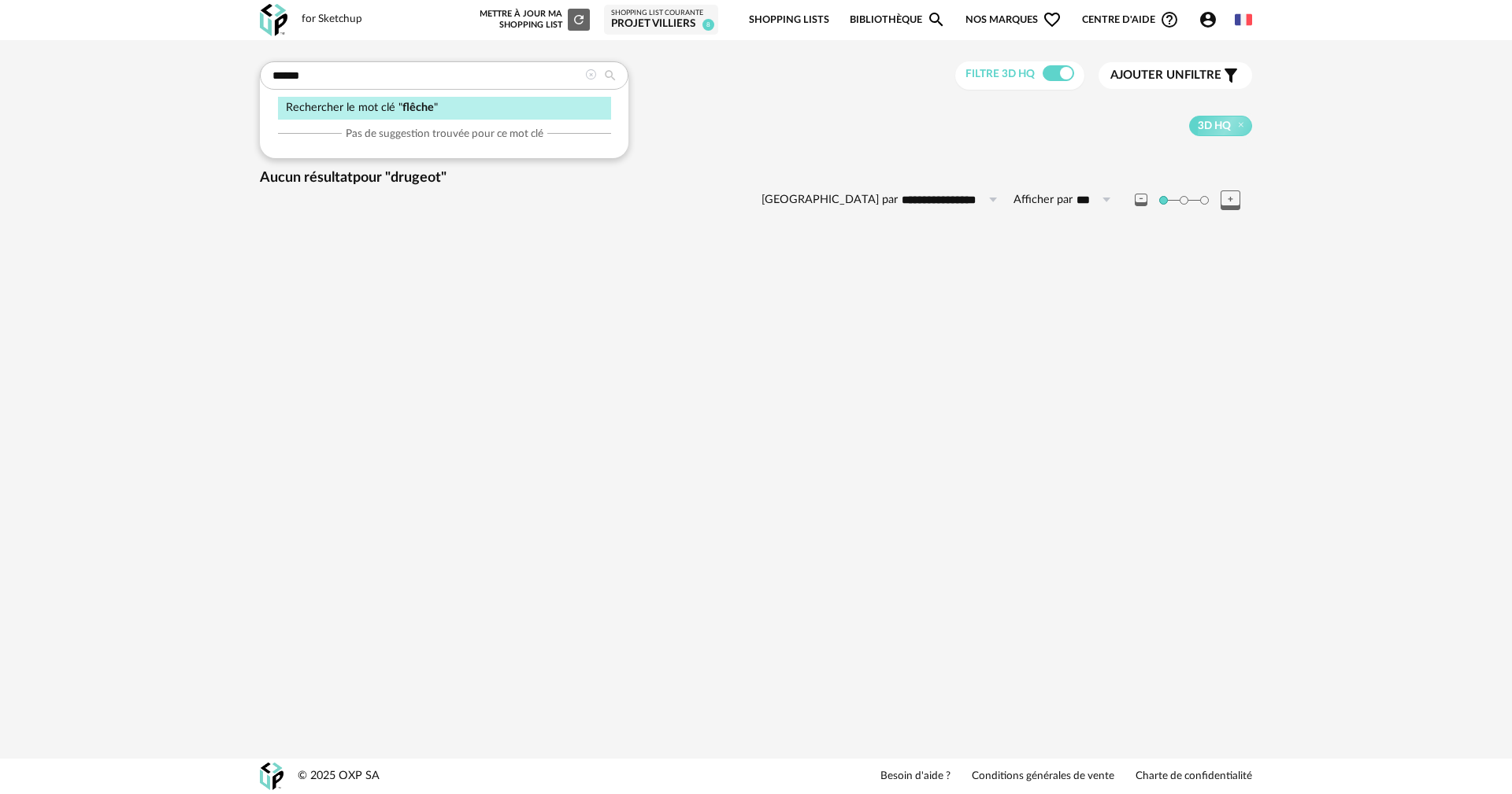
type input "******"
type input "**********"
